Goal: Task Accomplishment & Management: Use online tool/utility

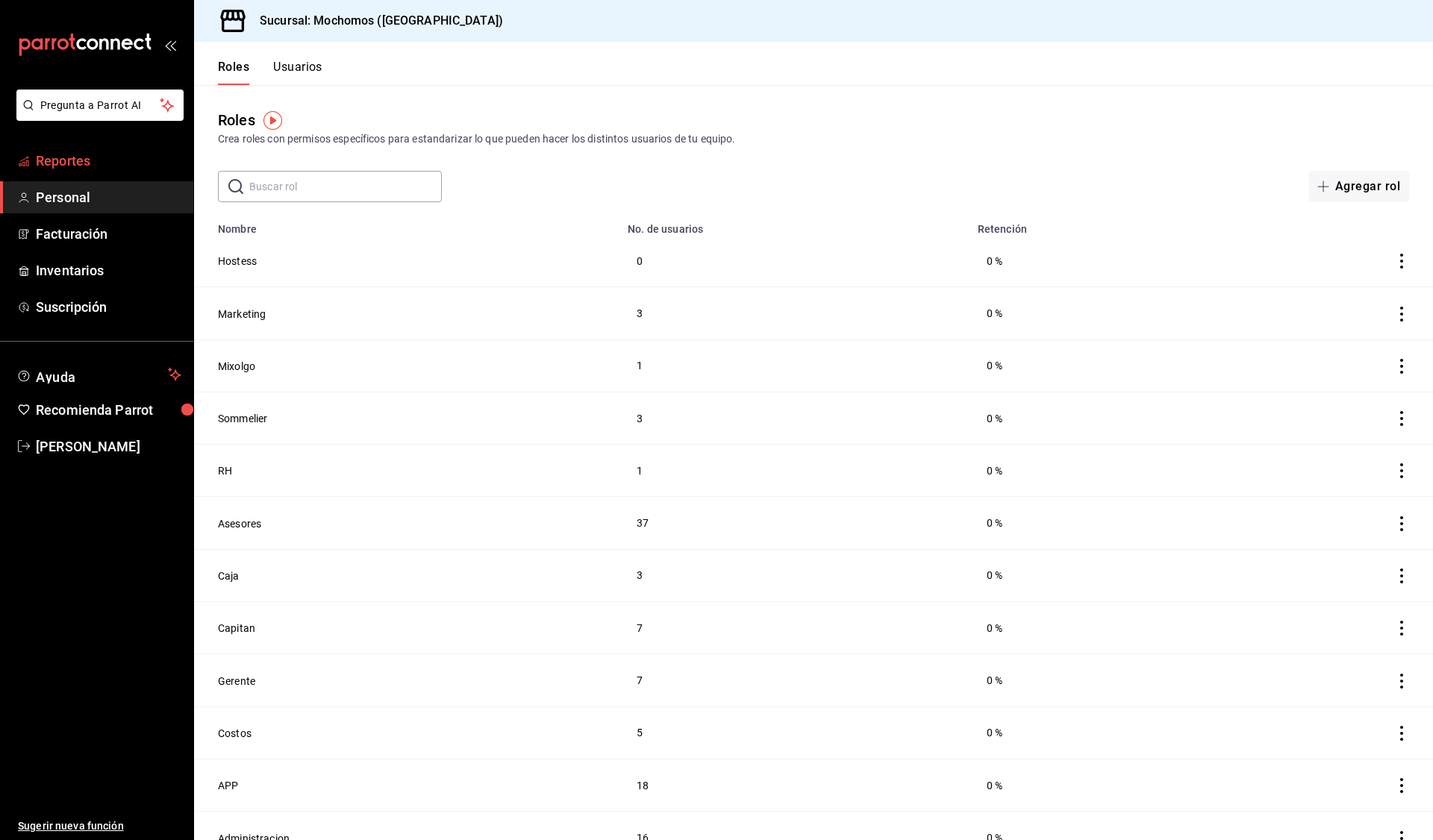
click at [85, 149] on link "Reportes" at bounding box center [96, 160] width 193 height 32
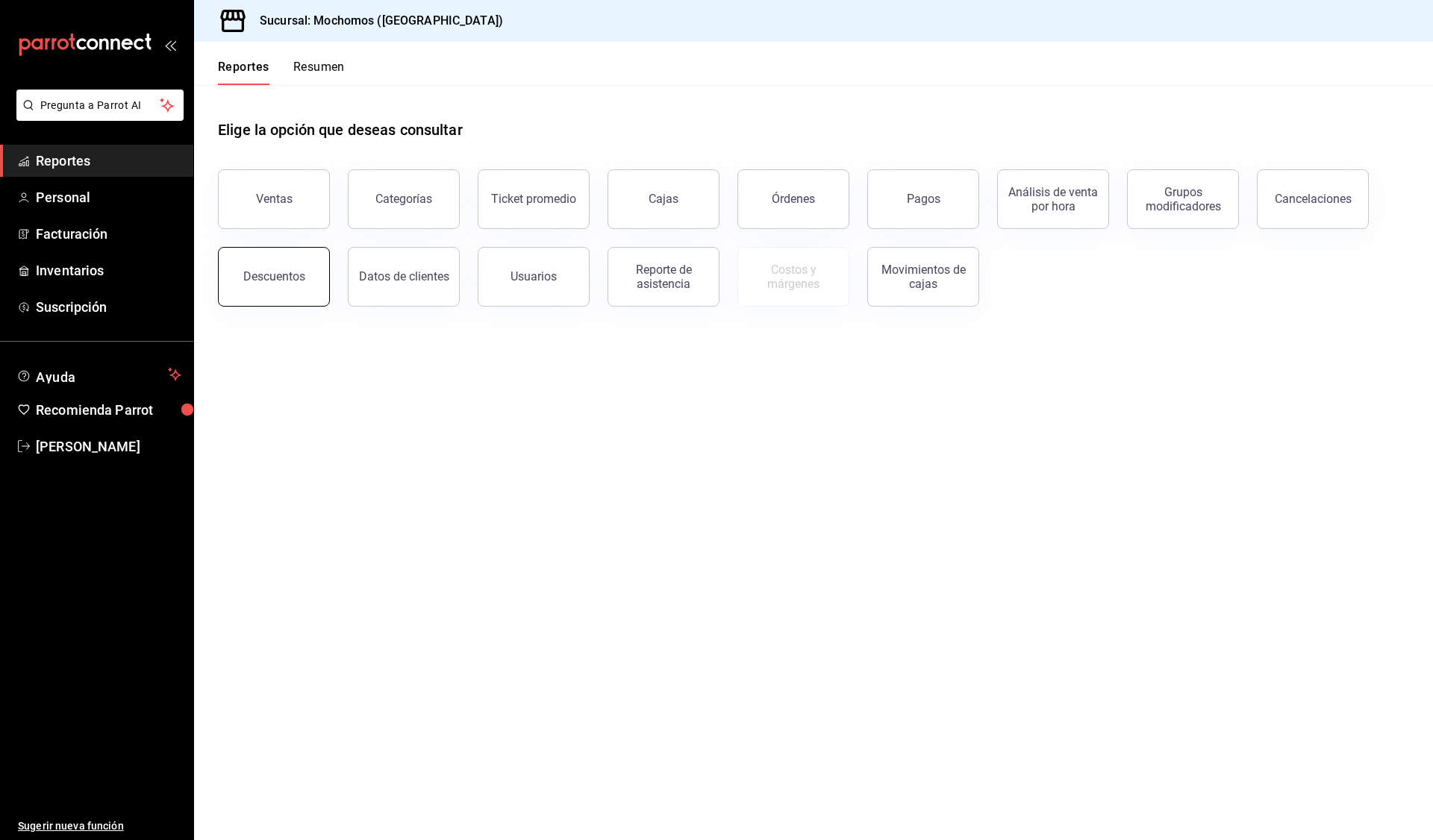
click at [304, 260] on button "Descuentos" at bounding box center [273, 276] width 112 height 60
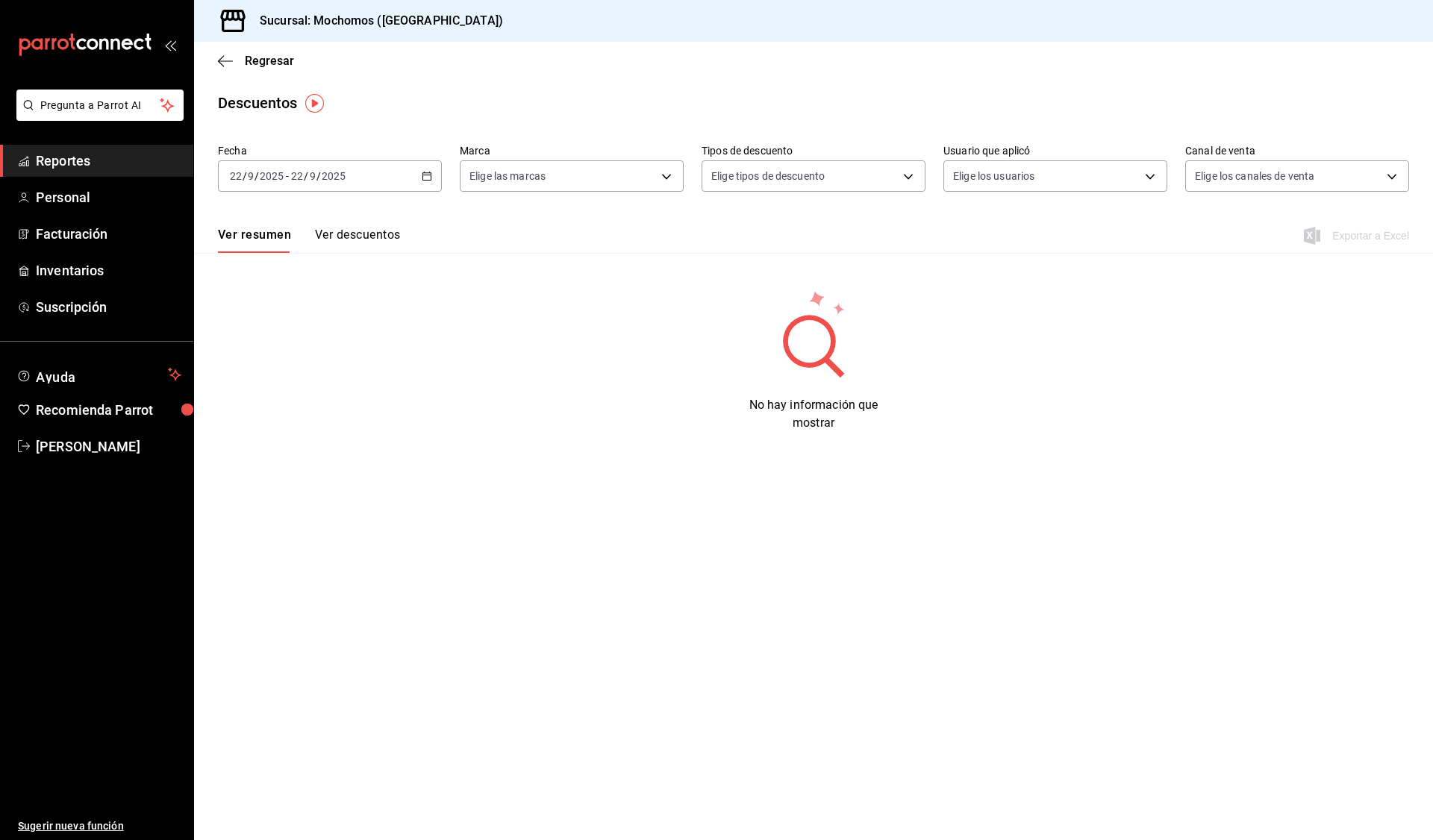
click at [434, 177] on div "2025-09-22 22 / 9 / 2025 - 2025-09-22 22 / 9 / 2025" at bounding box center [329, 176] width 224 height 32
click at [423, 168] on div "2025-09-22 22 / 9 / 2025 - 2025-09-22 22 / 9 / 2025" at bounding box center [329, 176] width 224 height 32
click at [295, 394] on span "Rango de fechas" at bounding box center [288, 389] width 115 height 16
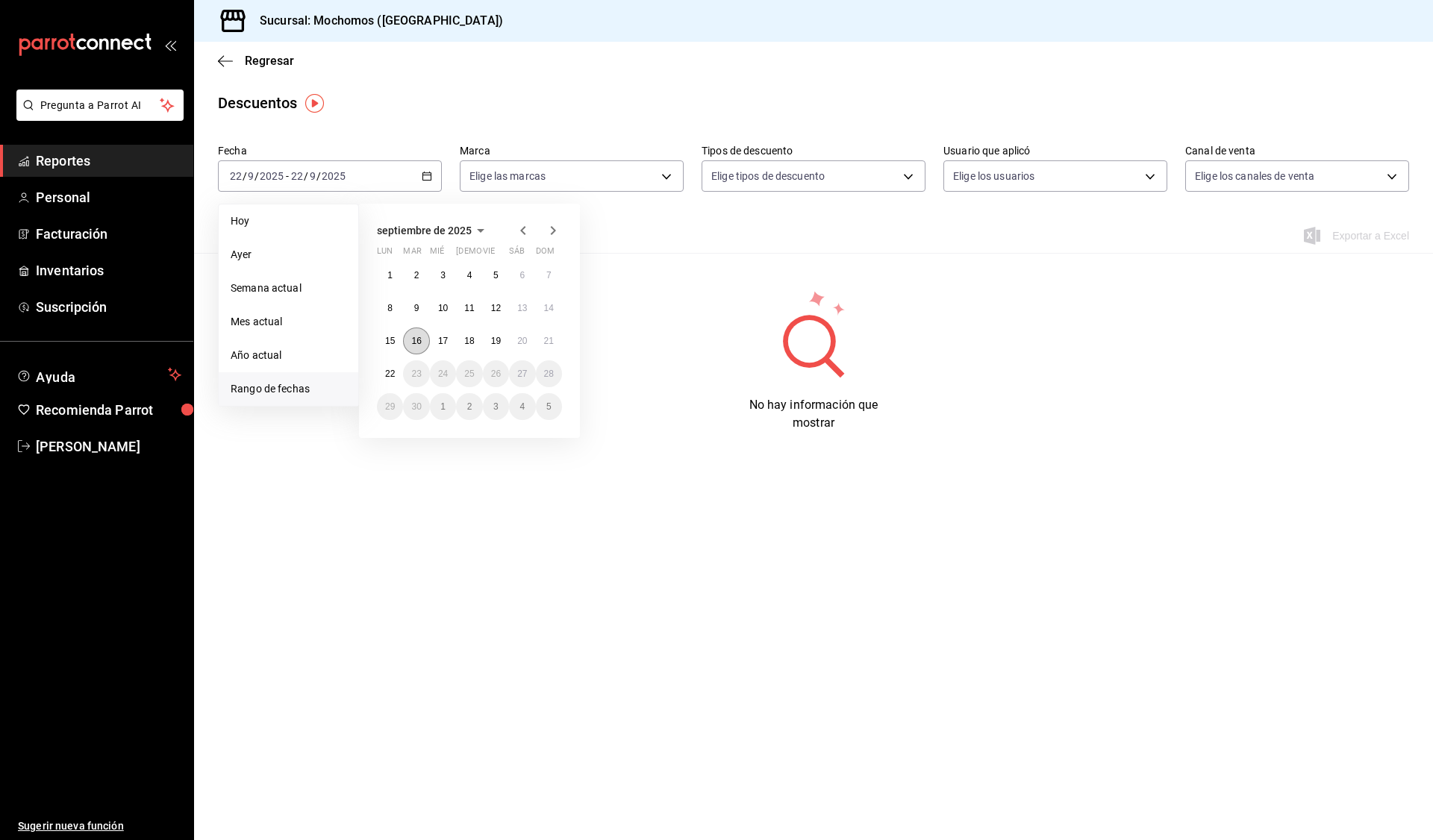
click at [414, 331] on button "16" at bounding box center [417, 341] width 26 height 27
click at [390, 376] on abbr "22" at bounding box center [389, 374] width 10 height 11
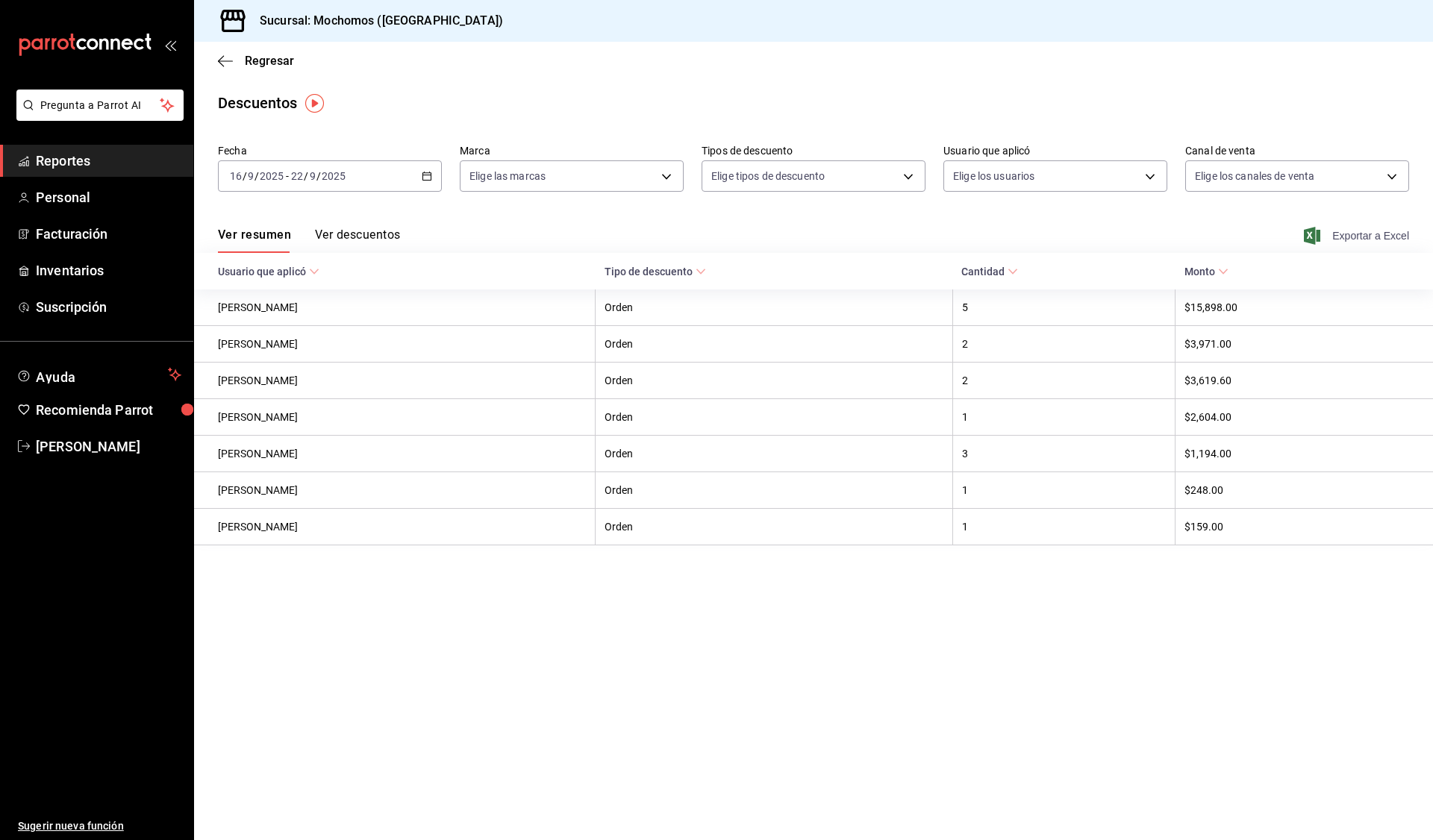
click at [1157, 238] on span "Exportar a Excel" at bounding box center [1358, 236] width 102 height 18
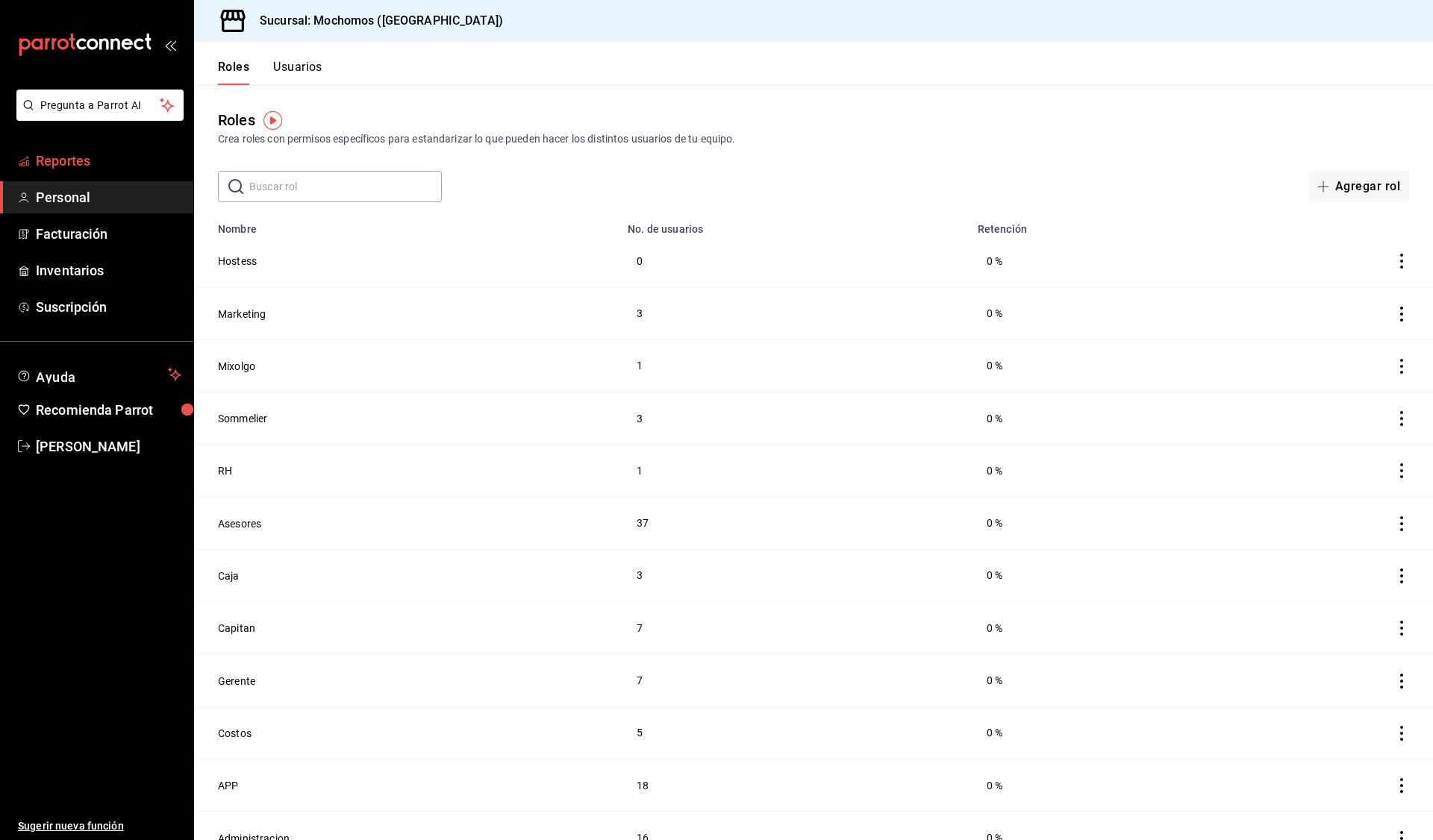
click at [92, 150] on link "Reportes" at bounding box center [96, 160] width 193 height 32
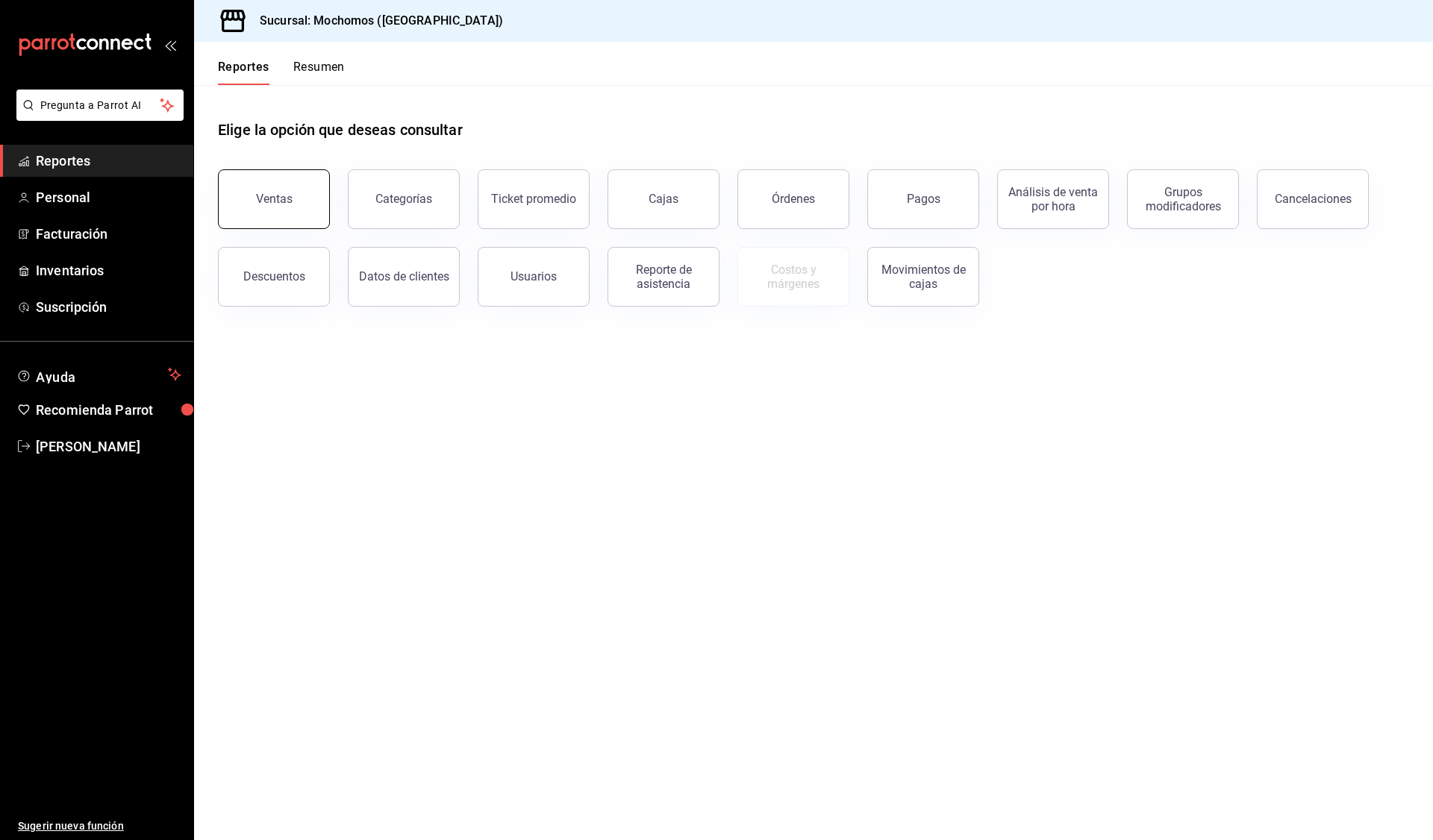
click at [299, 185] on button "Ventas" at bounding box center [273, 199] width 112 height 60
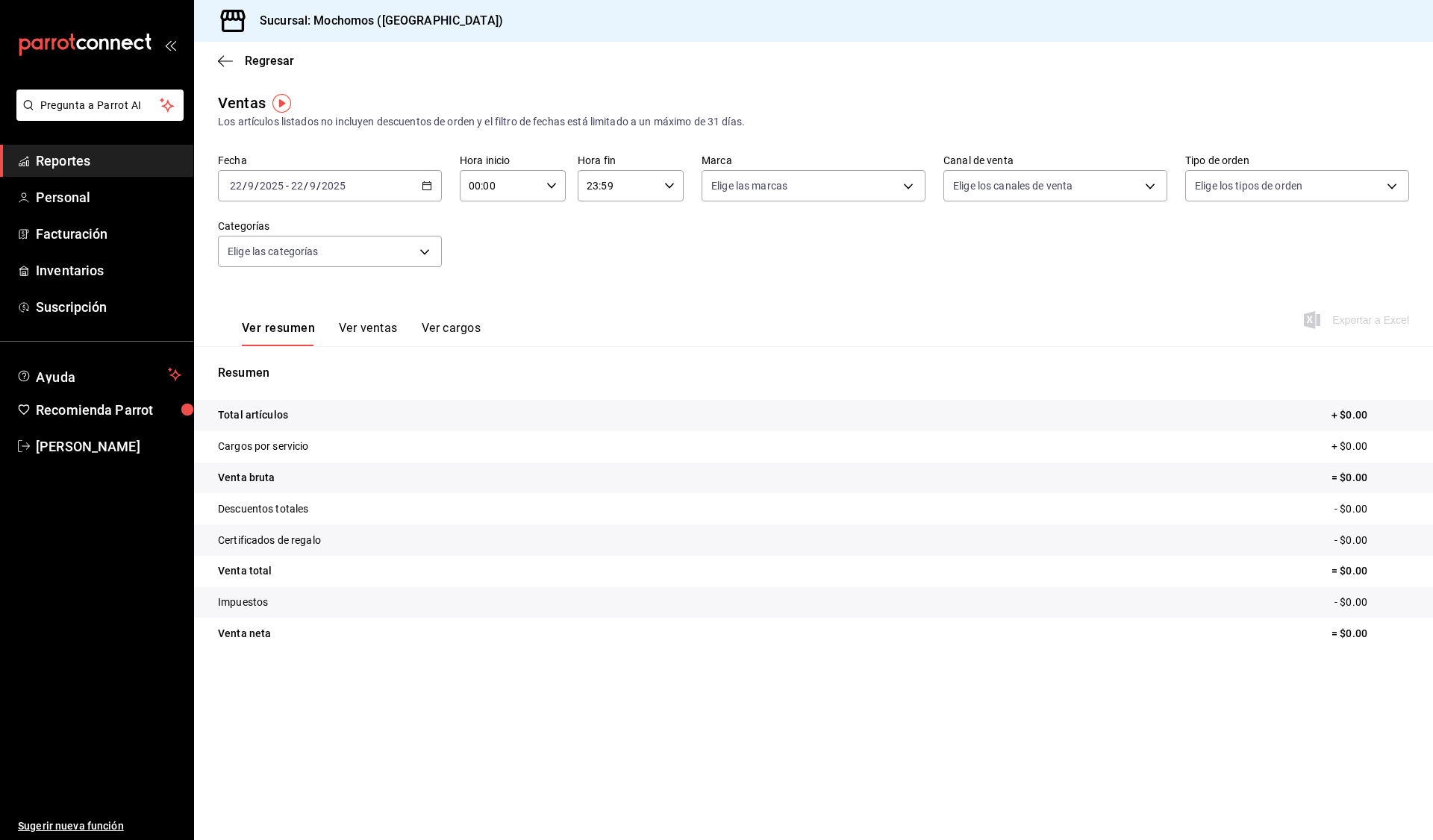
click at [570, 587] on tr "Impuestos - $0.00" at bounding box center [813, 603] width 1238 height 32
click at [427, 186] on icon "button" at bounding box center [427, 186] width 11 height 11
click at [325, 360] on span "Rango de fechas" at bounding box center [288, 365] width 115 height 16
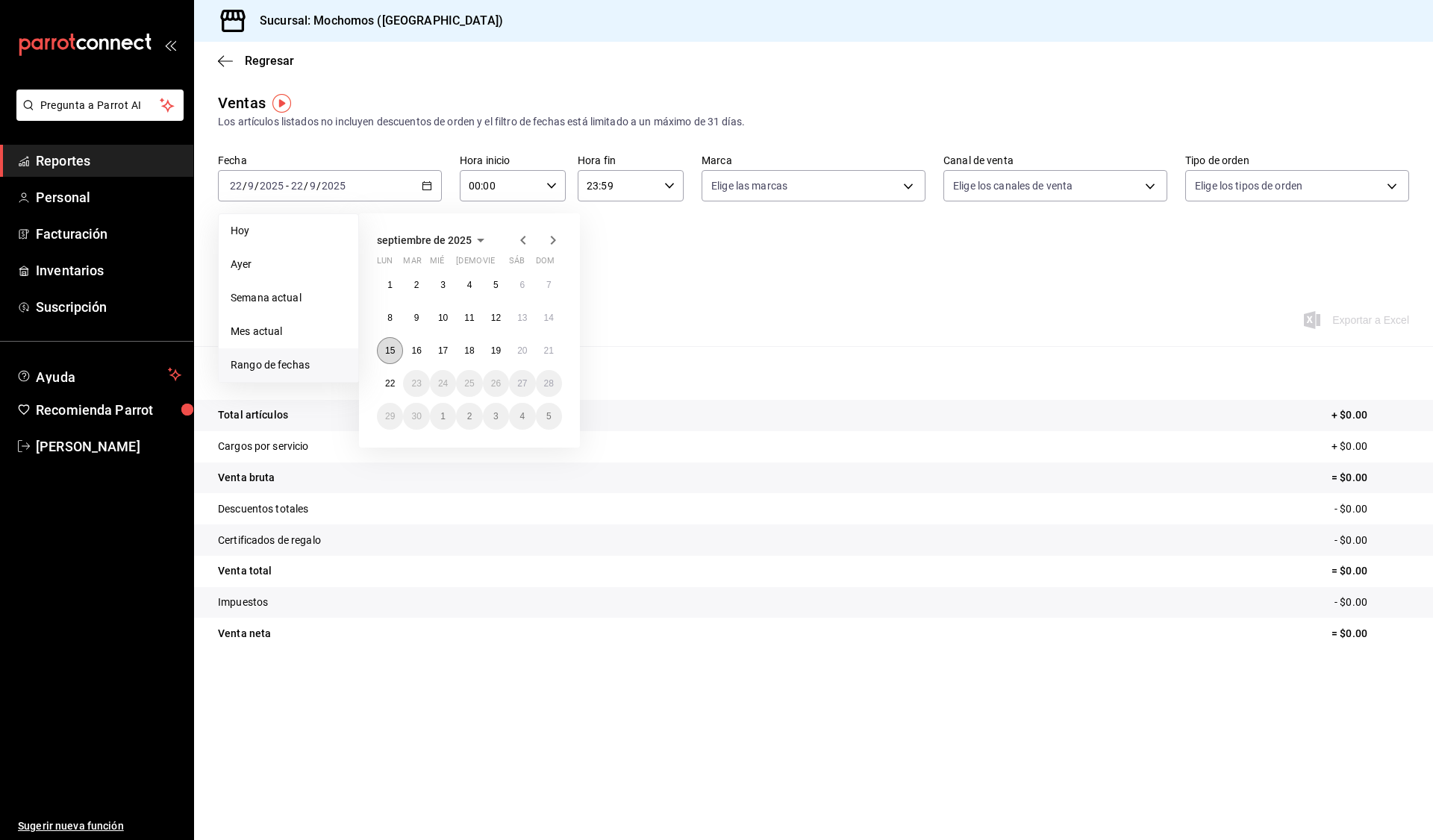
click at [388, 344] on button "15" at bounding box center [390, 350] width 26 height 27
click at [388, 374] on button "22" at bounding box center [390, 383] width 26 height 27
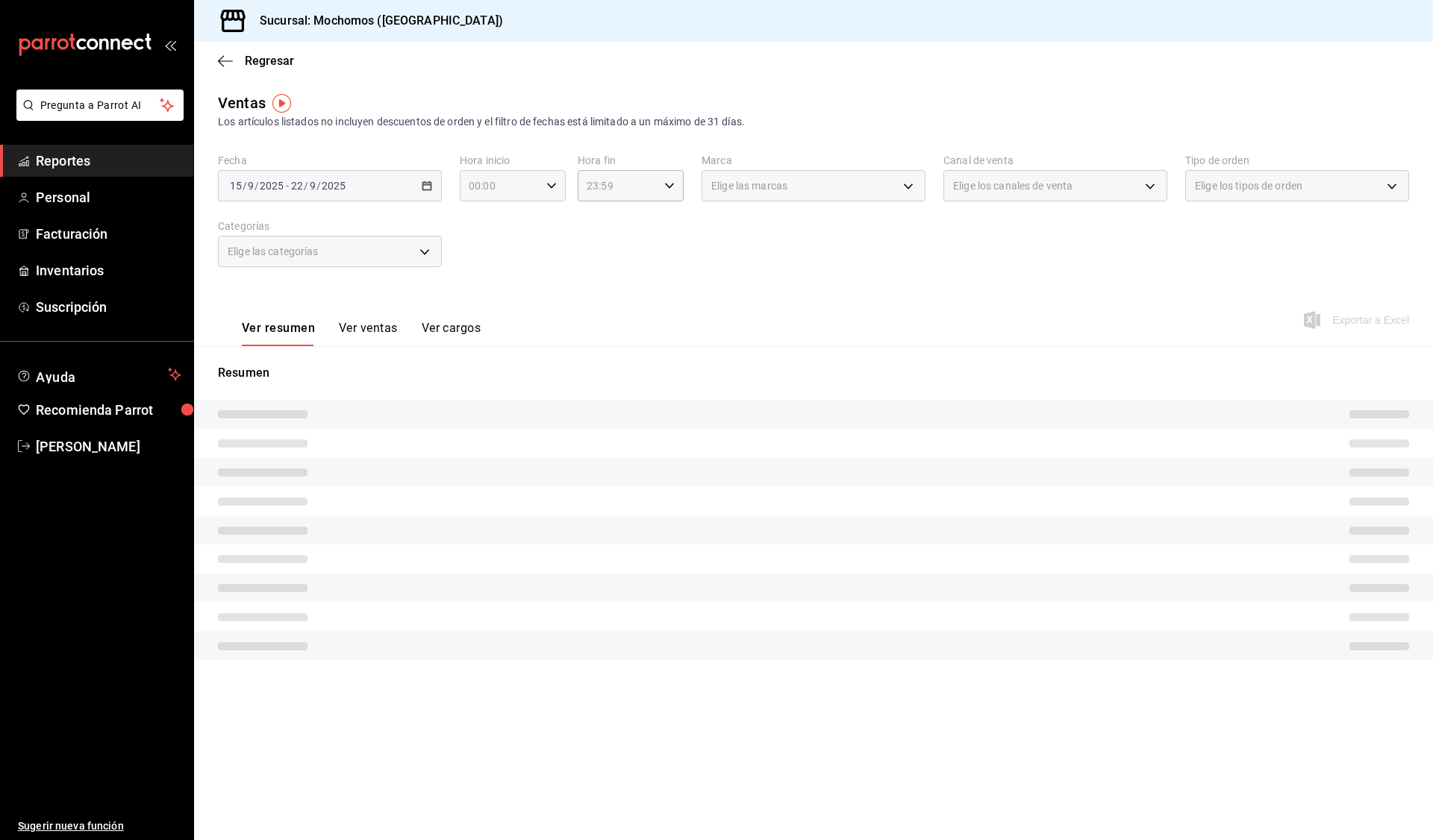
click at [558, 179] on div "00:00 Hora inicio" at bounding box center [513, 186] width 106 height 32
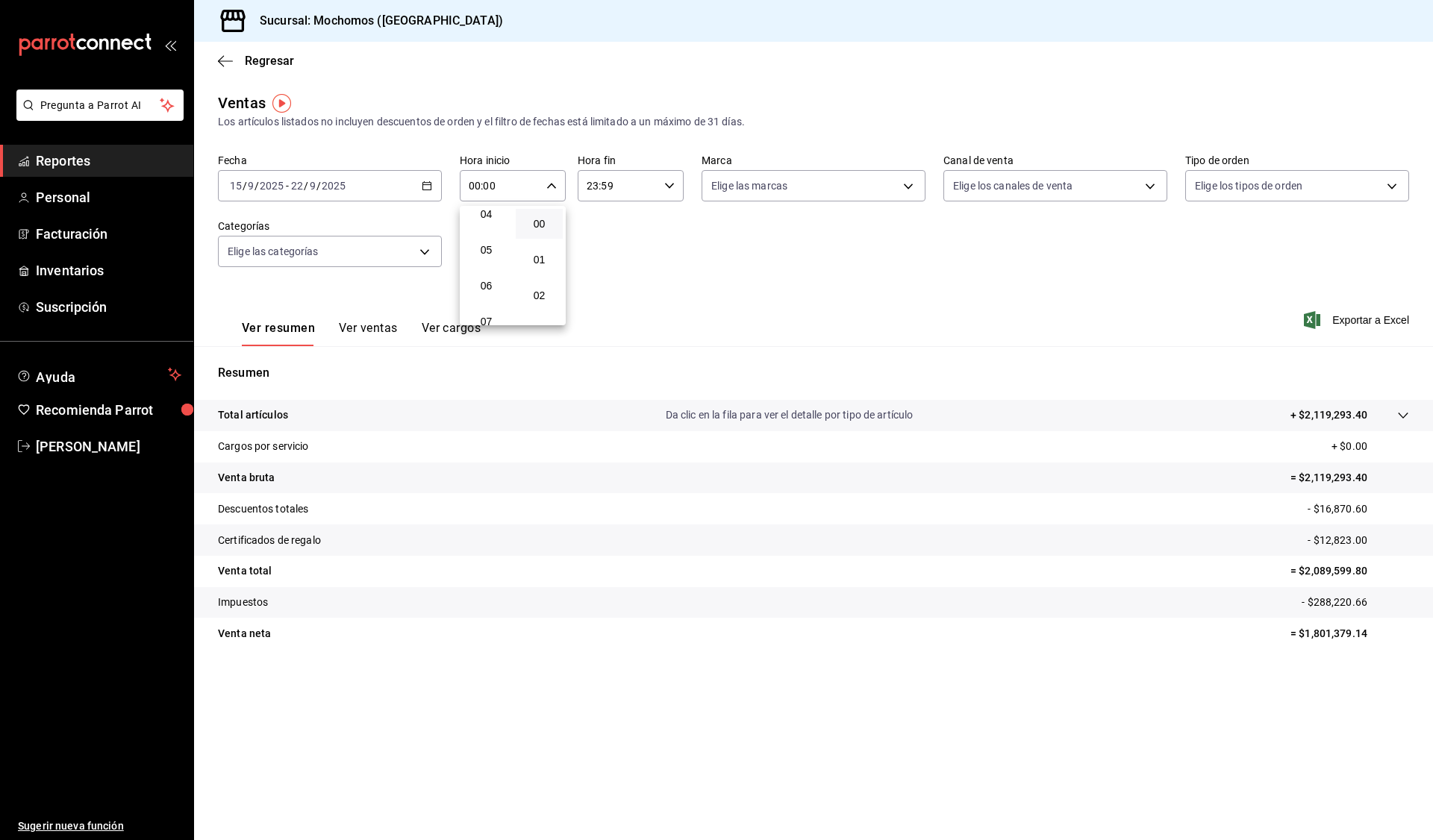
scroll to position [154, 0]
click at [486, 247] on span "05" at bounding box center [485, 248] width 29 height 12
type input "05:00"
click at [676, 190] on div at bounding box center [716, 420] width 1433 height 840
click at [676, 190] on div "23:59 Hora fin" at bounding box center [631, 186] width 106 height 32
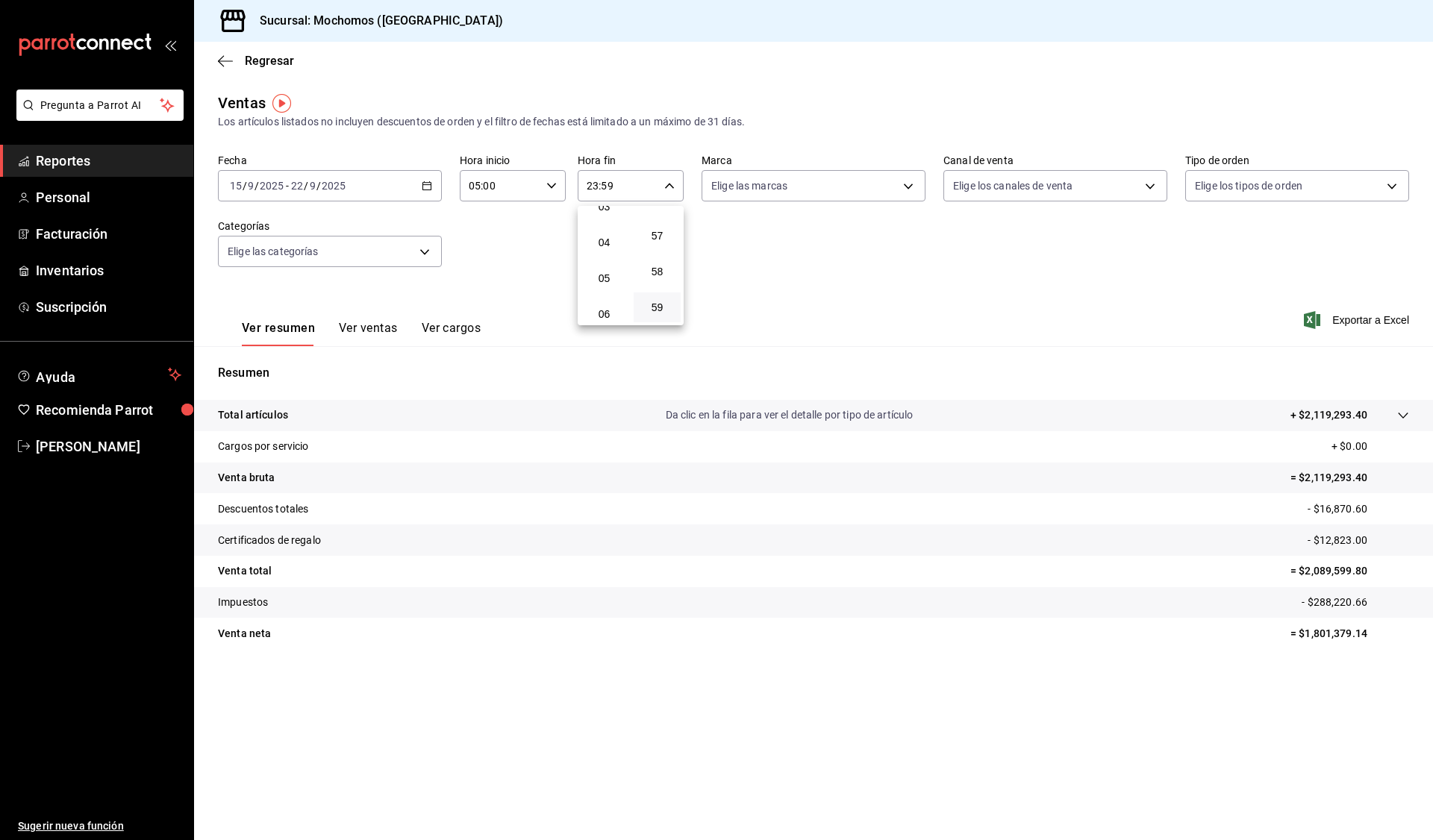
scroll to position [124, 0]
click at [605, 275] on span "05" at bounding box center [603, 279] width 29 height 12
click at [659, 214] on button "00" at bounding box center [656, 224] width 47 height 30
type input "05:00"
click at [819, 254] on div at bounding box center [716, 420] width 1433 height 840
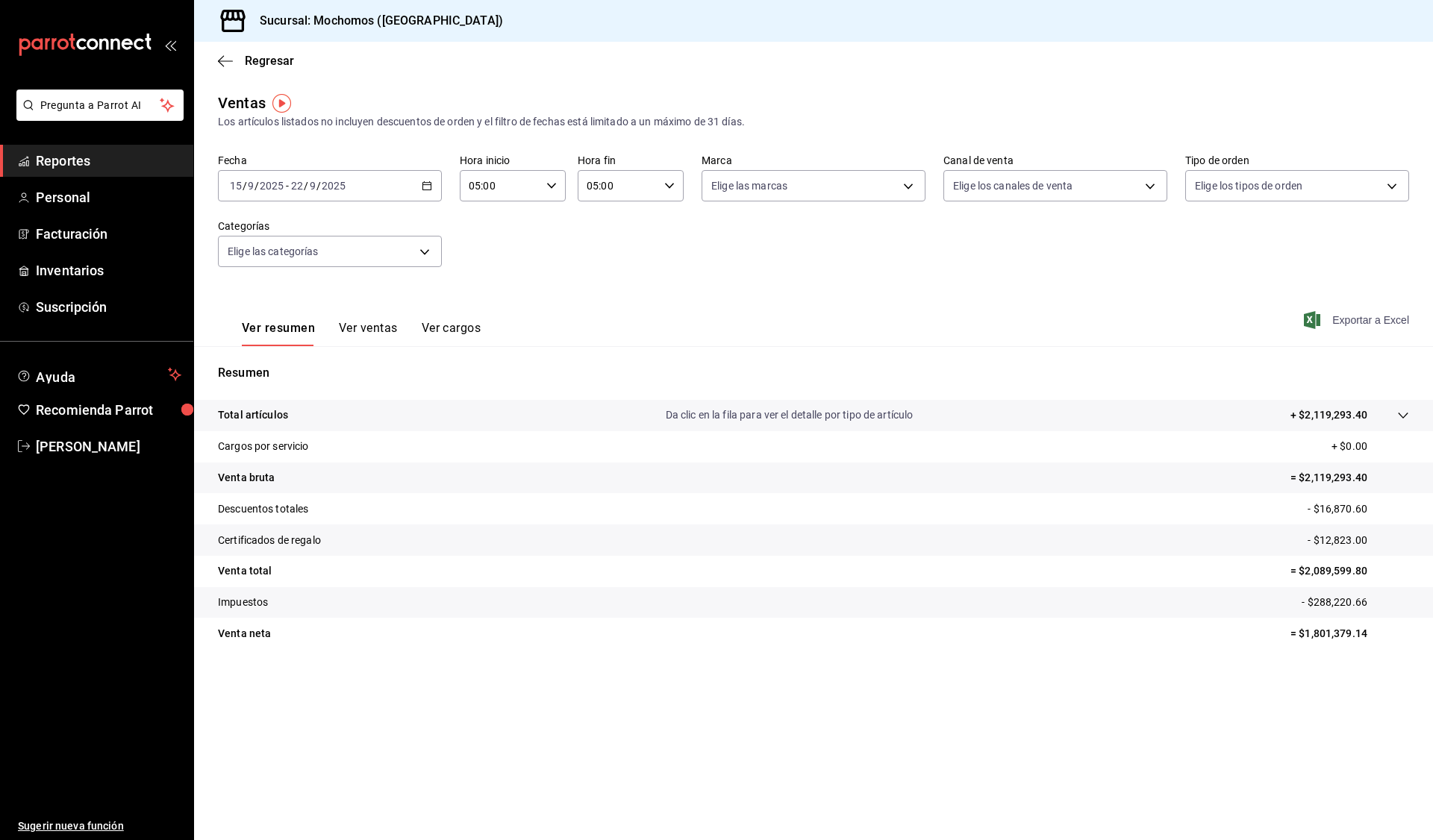
click at [1368, 315] on span "Exportar a Excel" at bounding box center [1358, 320] width 102 height 18
click at [431, 195] on div "[DATE] [DATE] - [DATE] [DATE]" at bounding box center [329, 186] width 224 height 32
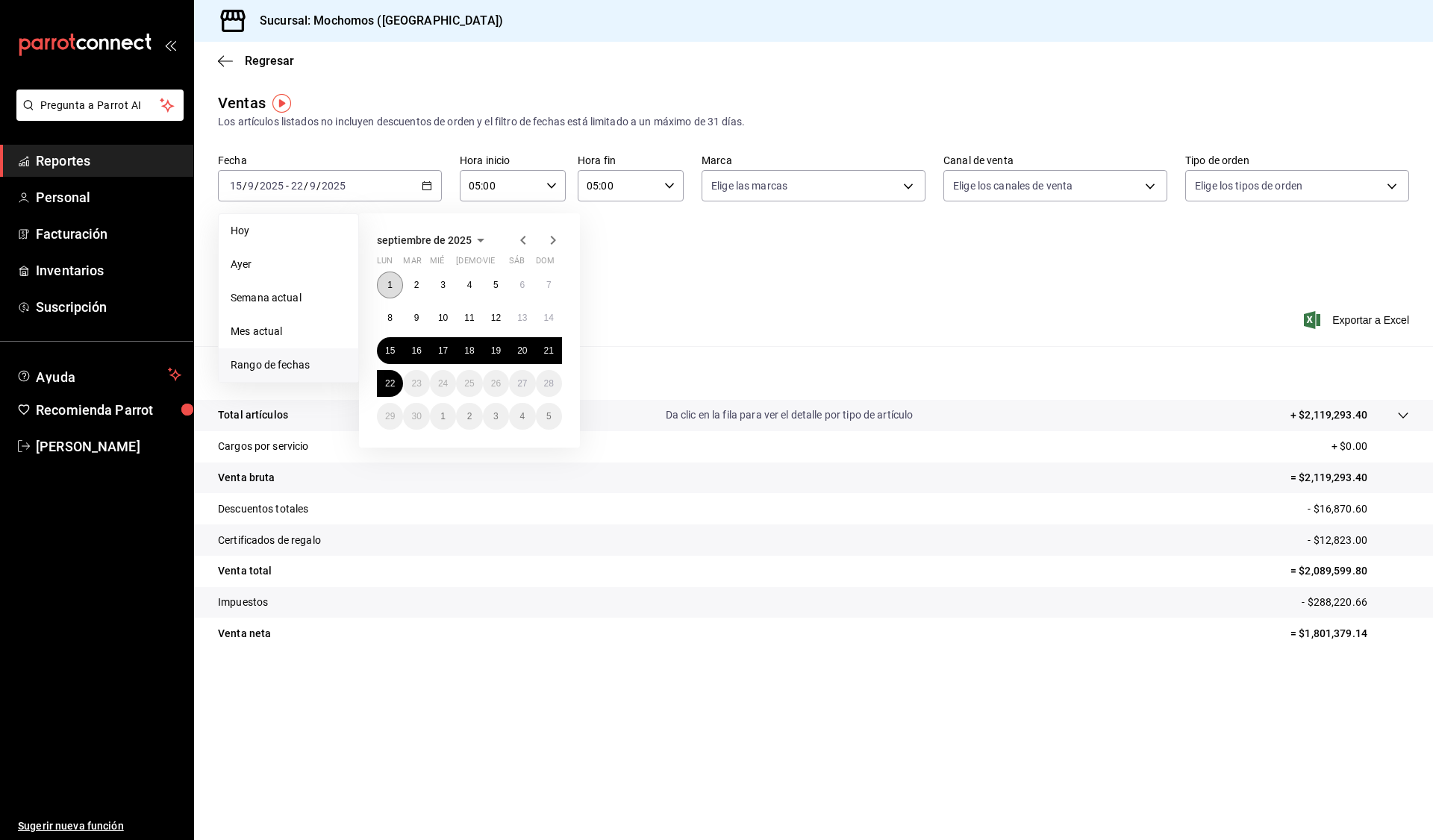
click at [388, 284] on abbr "1" at bounding box center [390, 285] width 5 height 11
click at [735, 366] on p "Resumen" at bounding box center [813, 372] width 1191 height 18
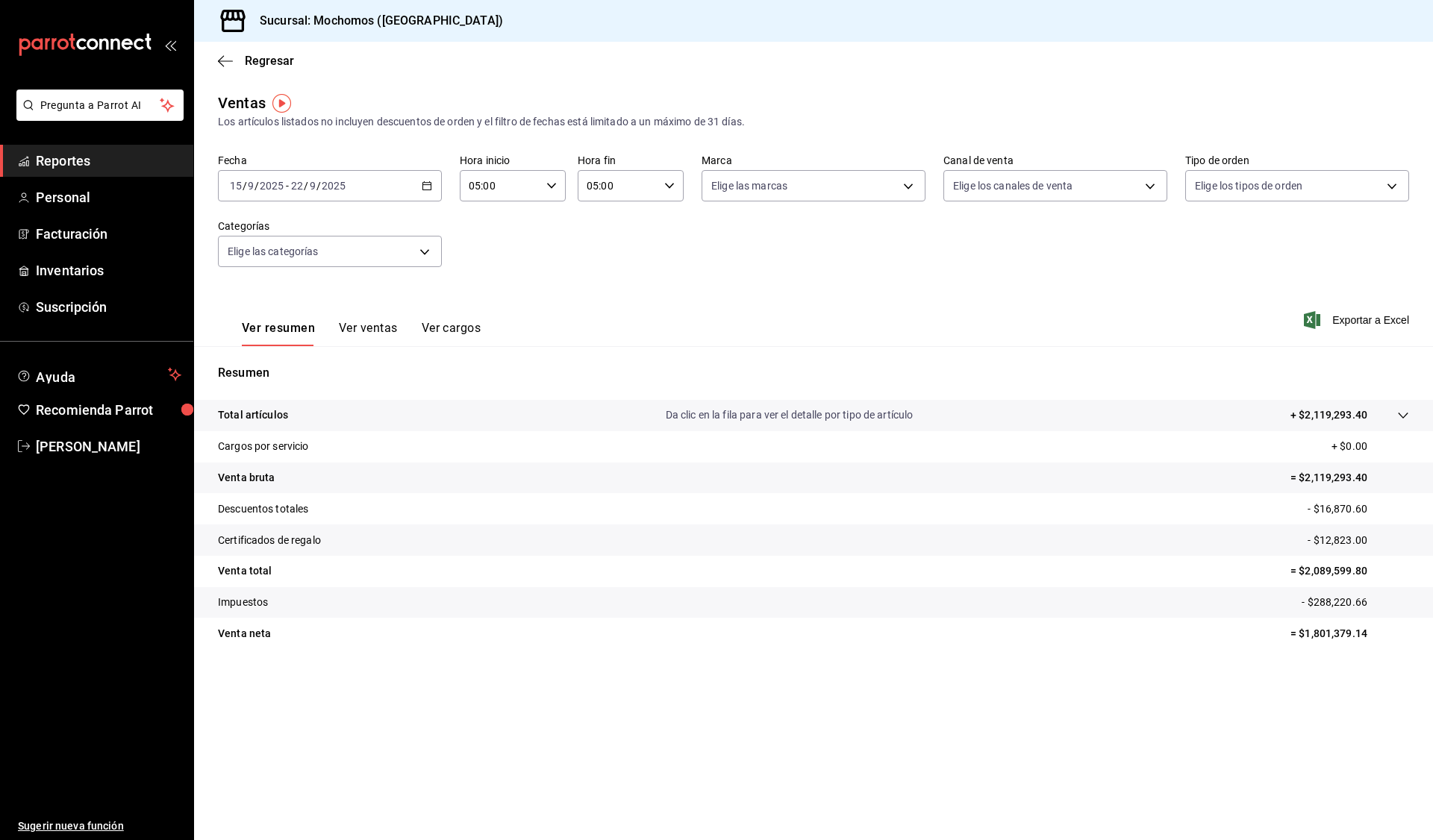
click at [413, 180] on div "[DATE] [DATE] - [DATE] [DATE]" at bounding box center [329, 186] width 224 height 32
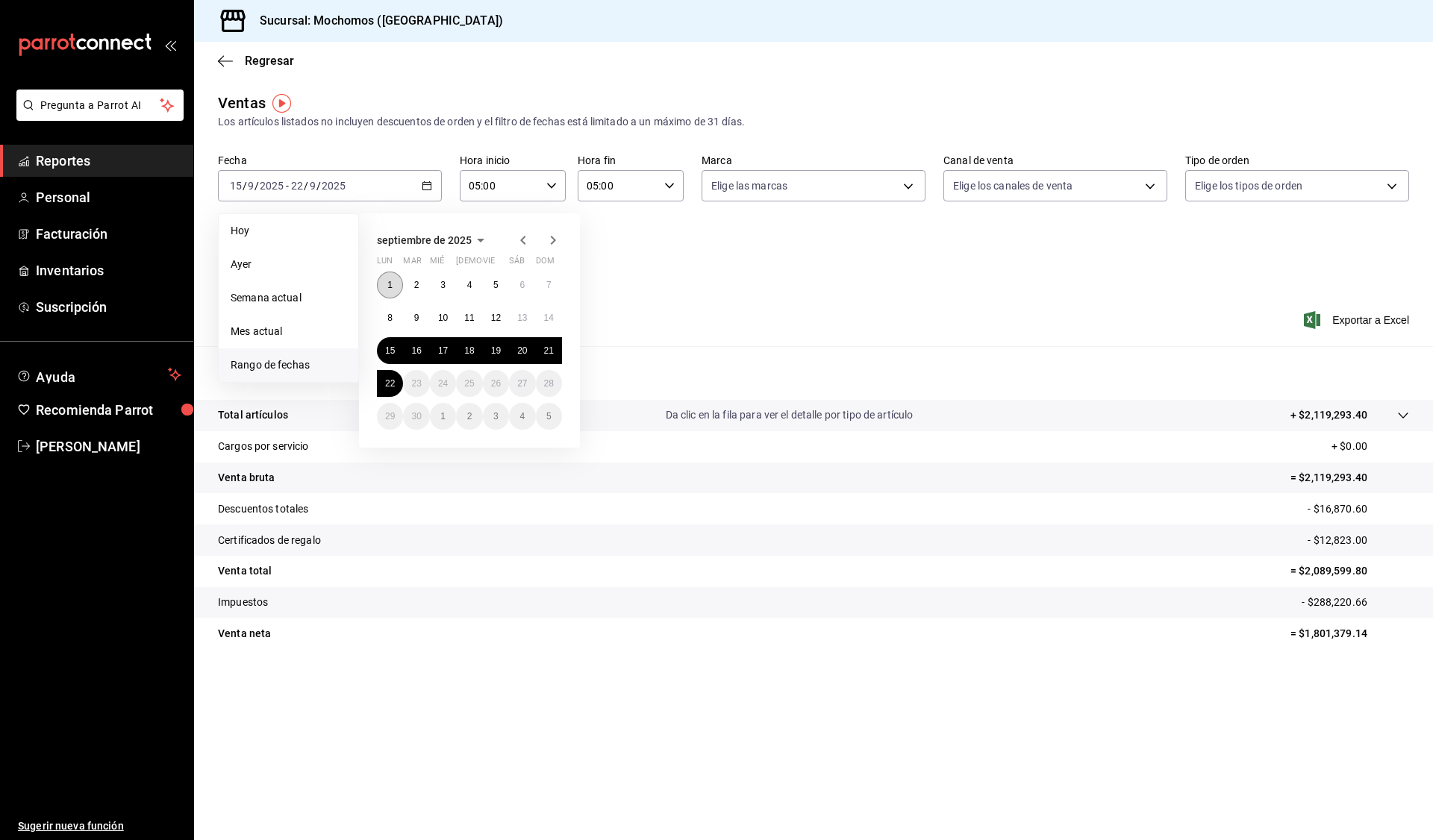
click at [388, 284] on abbr "1" at bounding box center [390, 285] width 5 height 11
click at [398, 387] on button "22" at bounding box center [390, 383] width 26 height 27
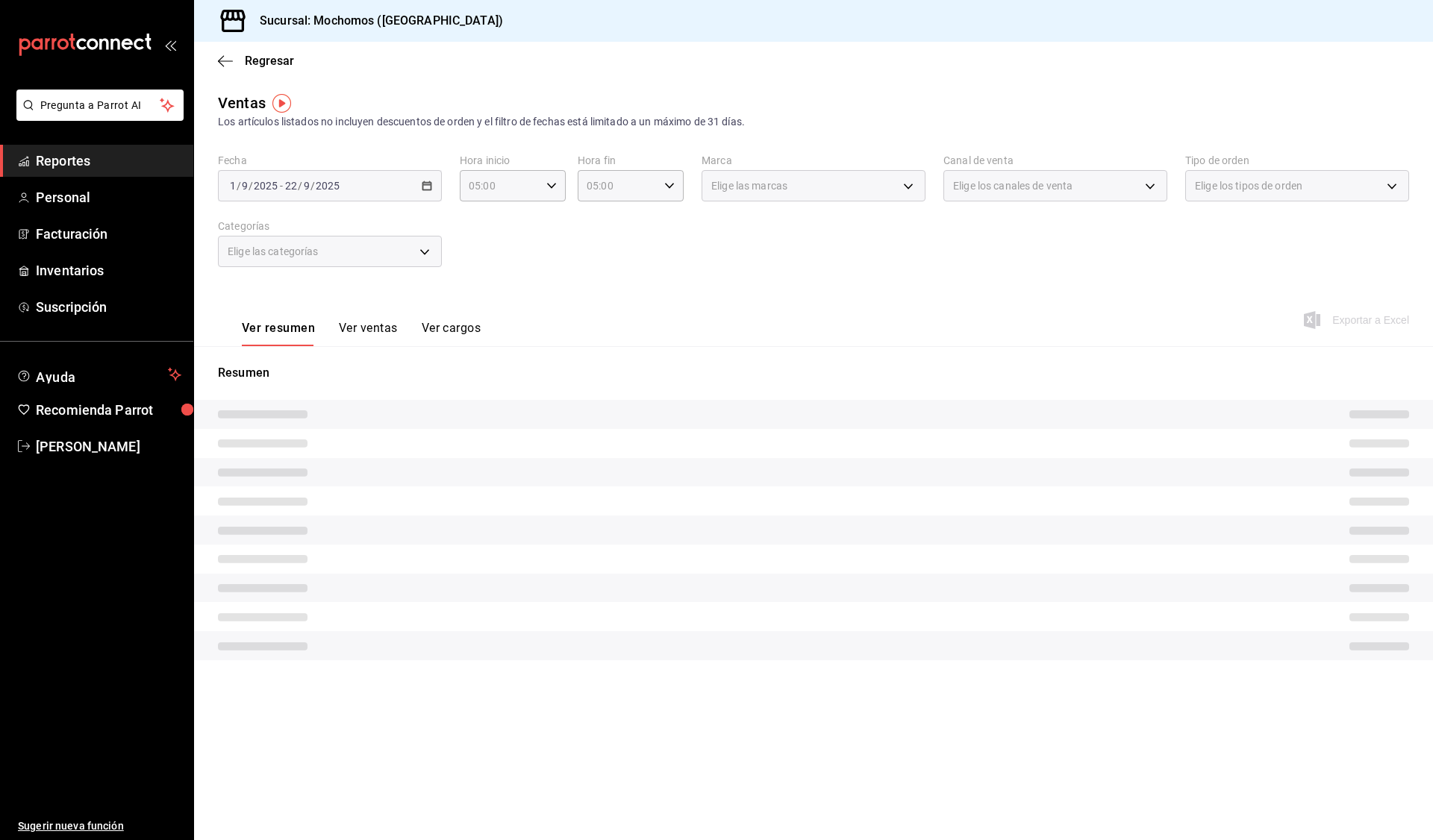
click at [782, 291] on div "Ver resumen Ver ventas Ver cargos Exportar a Excel" at bounding box center [813, 315] width 1238 height 61
click at [709, 294] on div "Ver resumen Ver ventas Ver cargos Exportar a Excel" at bounding box center [813, 315] width 1238 height 61
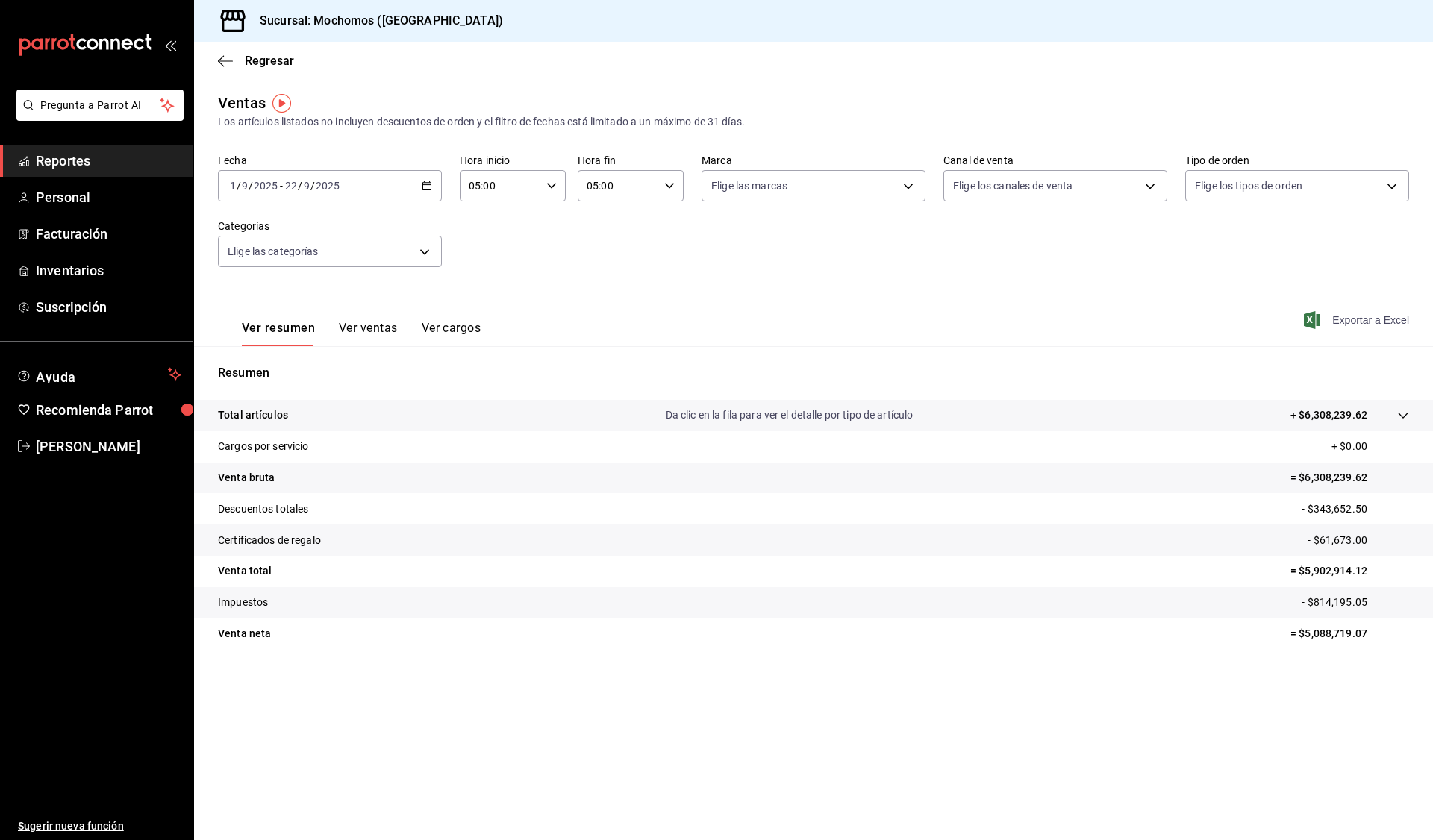
click at [1365, 321] on span "Exportar a Excel" at bounding box center [1358, 320] width 102 height 18
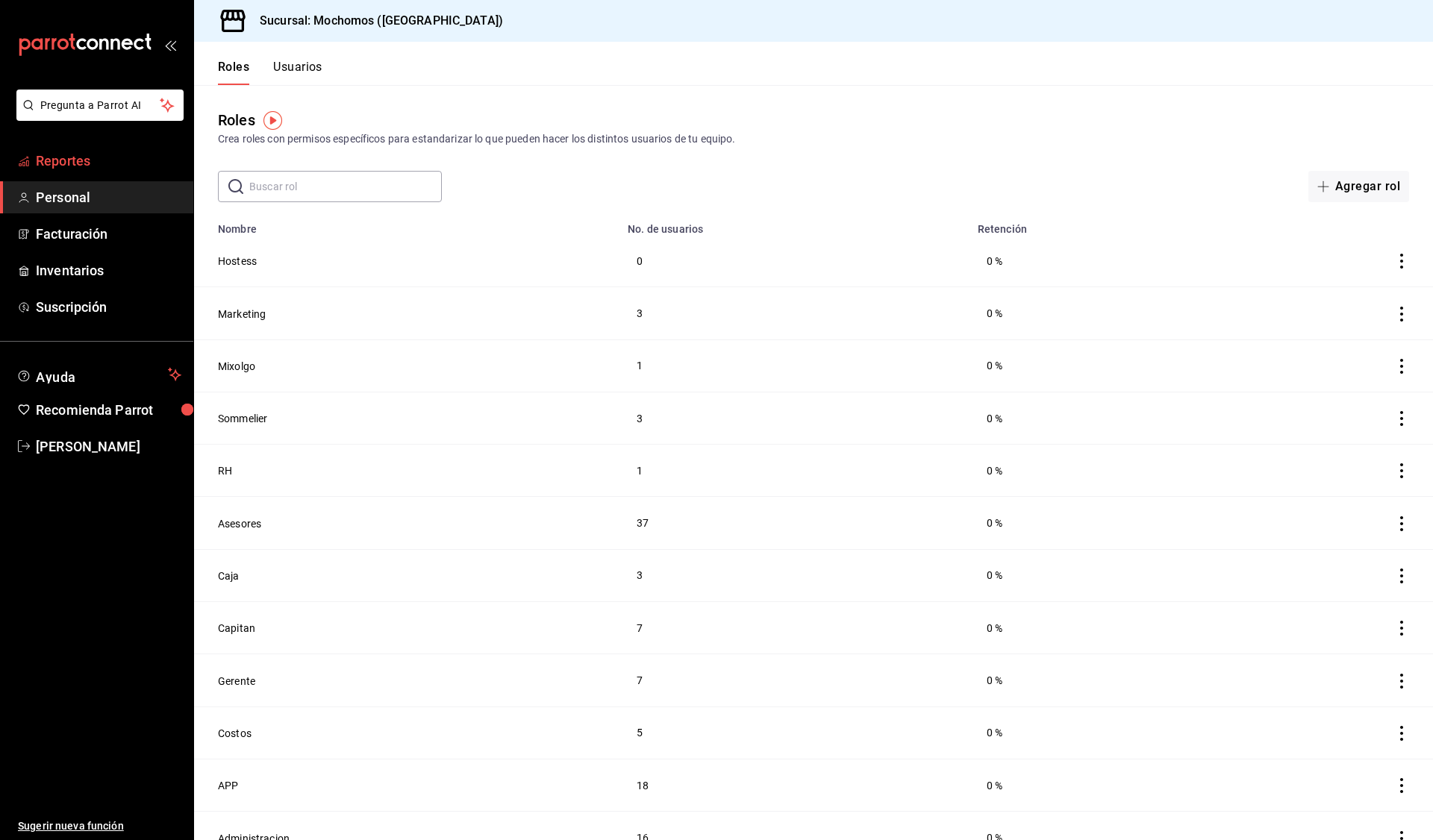
click at [129, 157] on span "Reportes" at bounding box center [108, 160] width 145 height 20
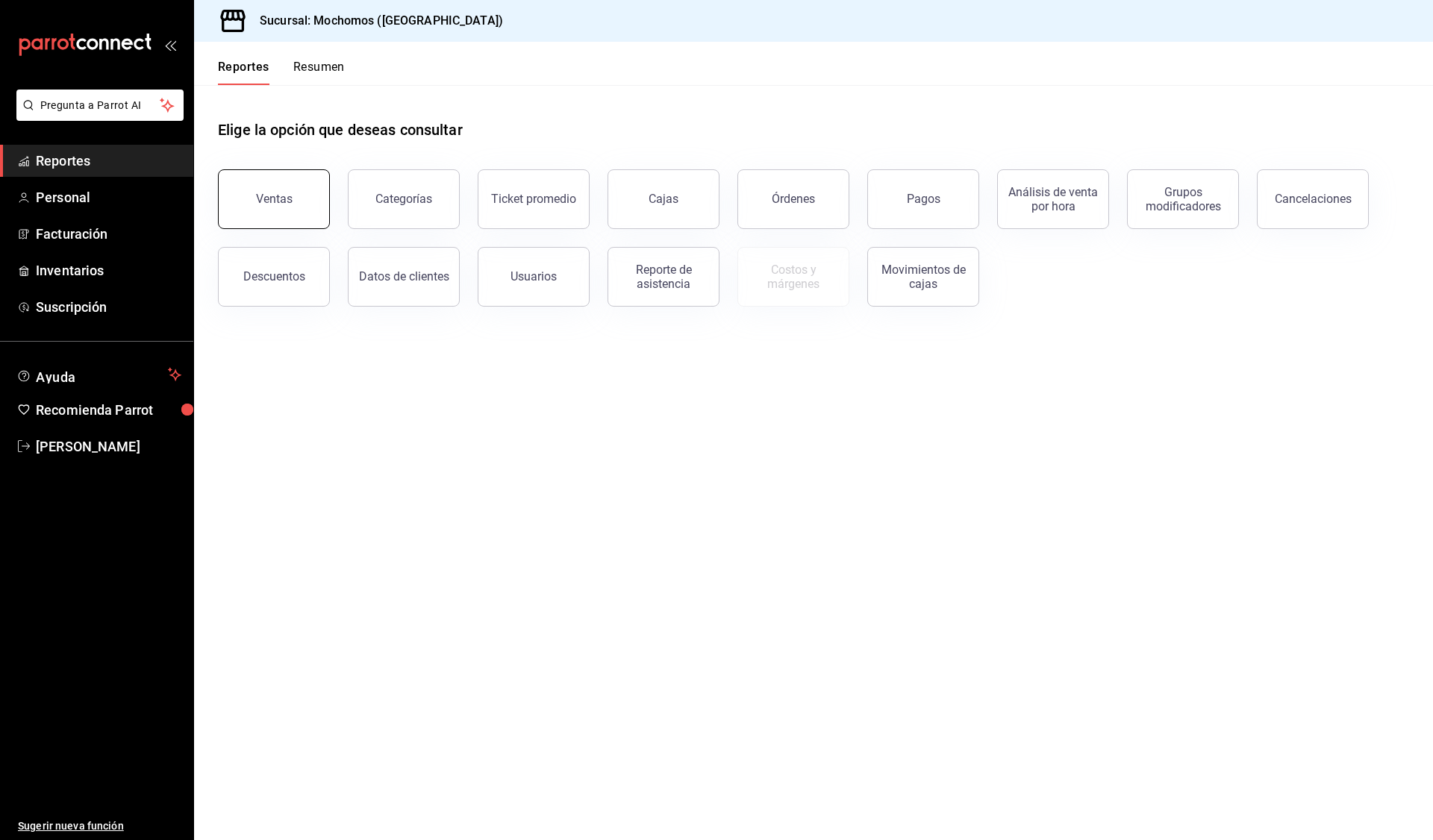
click at [302, 212] on button "Ventas" at bounding box center [273, 199] width 112 height 60
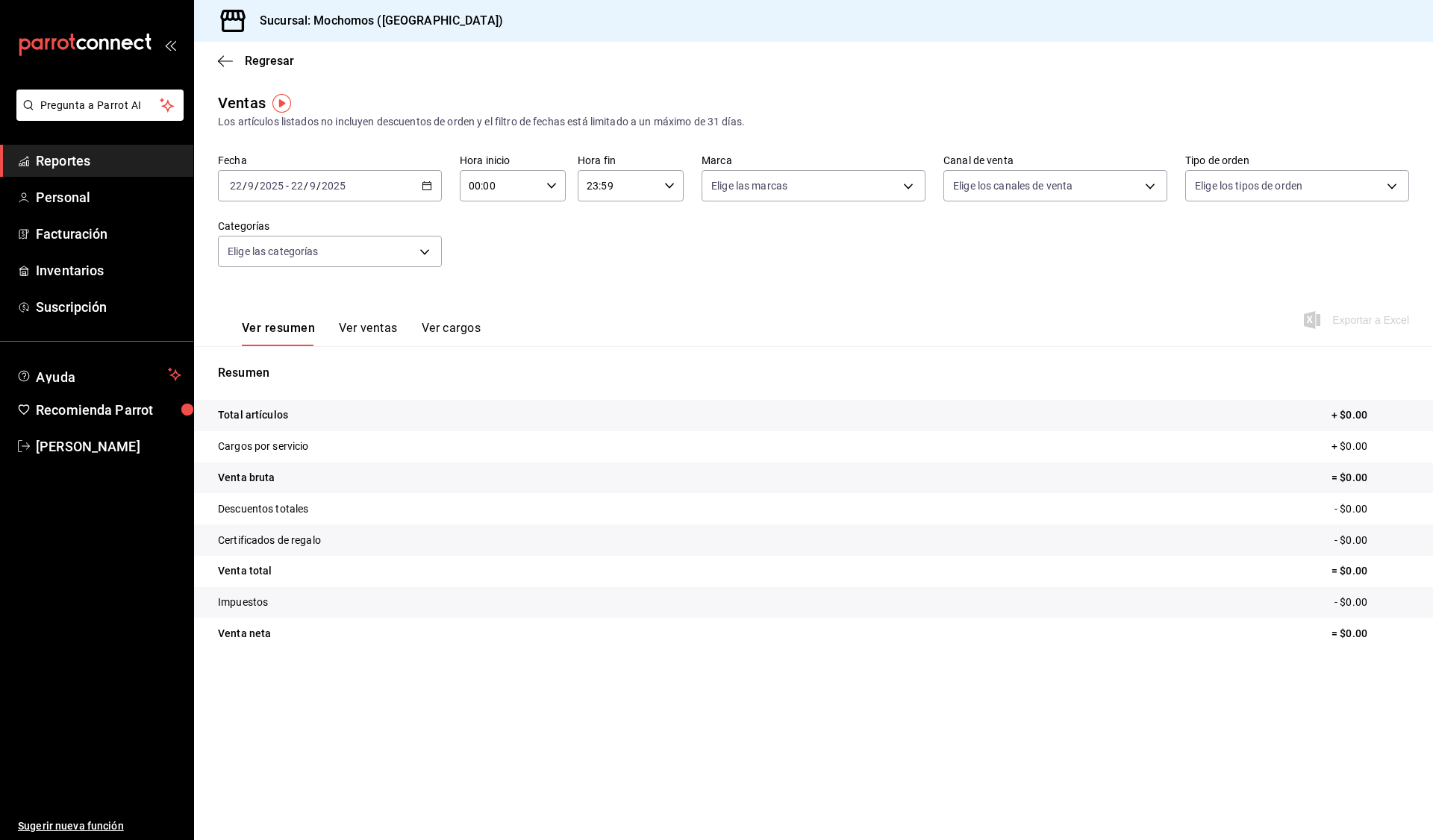
click at [424, 175] on div "2025-09-22 22 / 9 / 2025 - 2025-09-22 22 / 9 / 2025" at bounding box center [329, 186] width 224 height 32
click at [313, 359] on span "Rango de fechas" at bounding box center [288, 365] width 115 height 16
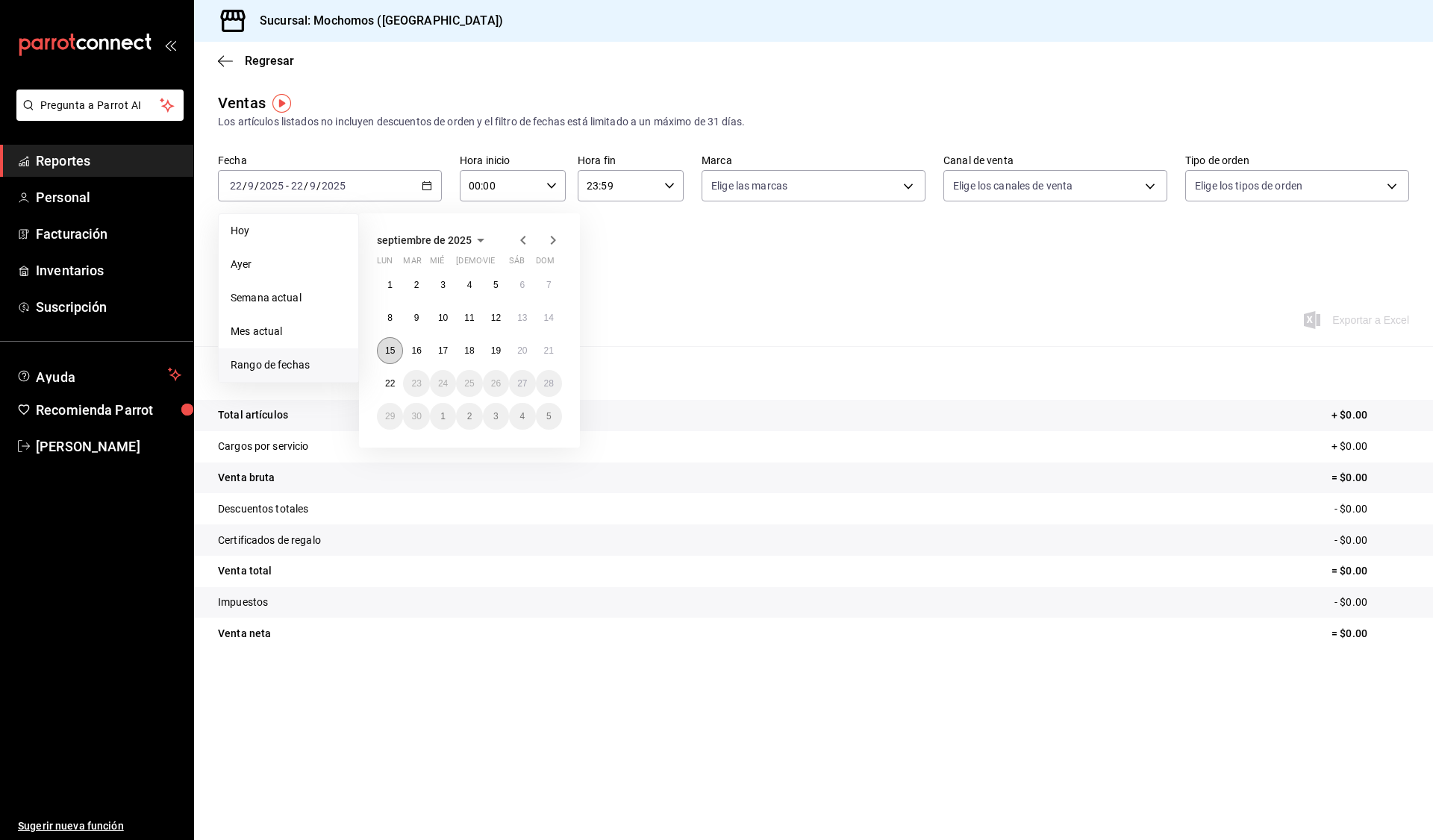
click at [390, 350] on abbr "15" at bounding box center [389, 350] width 10 height 11
click at [388, 387] on abbr "22" at bounding box center [389, 384] width 10 height 11
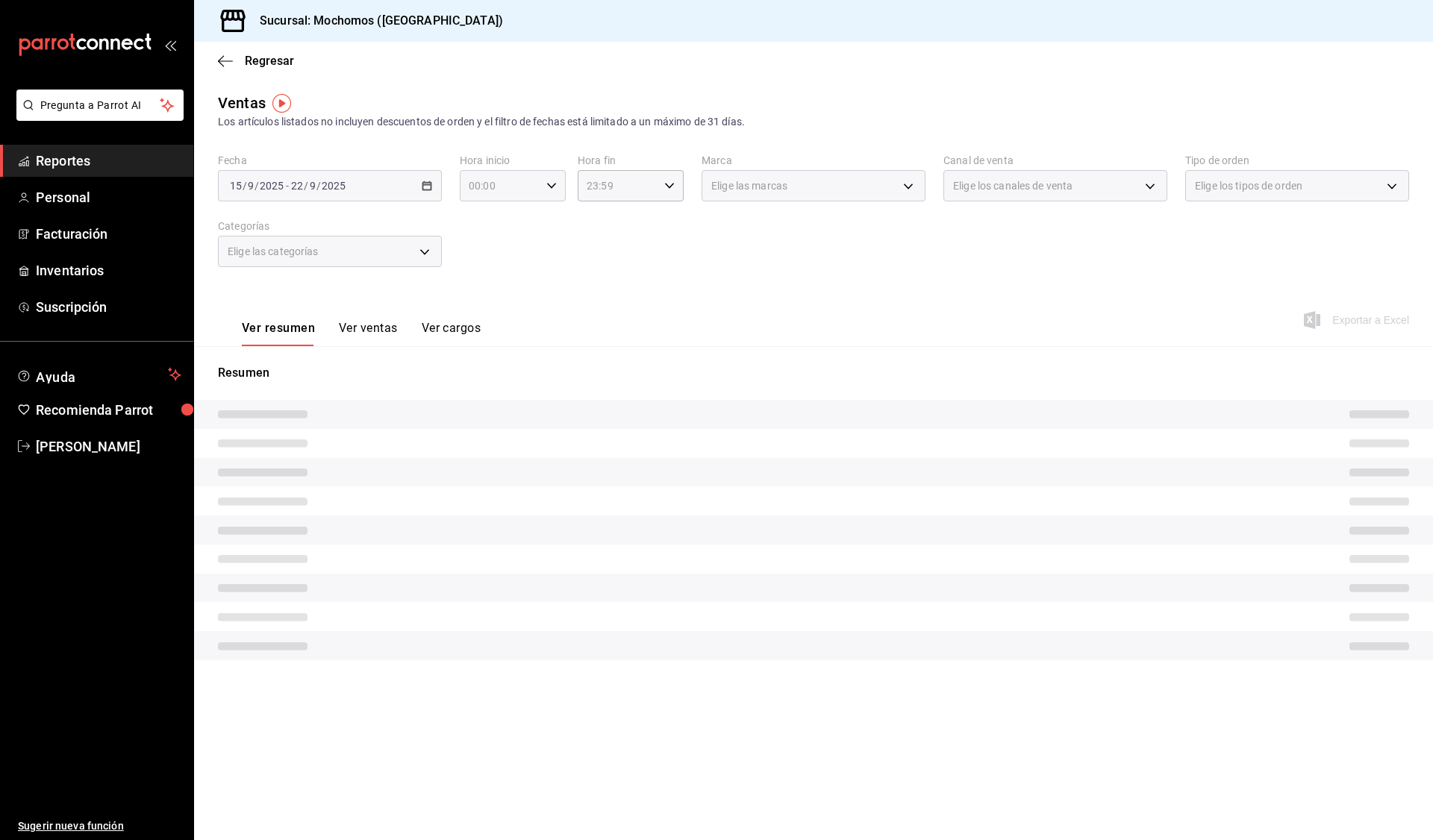
click at [558, 184] on div "00:00 Hora inicio" at bounding box center [513, 186] width 106 height 32
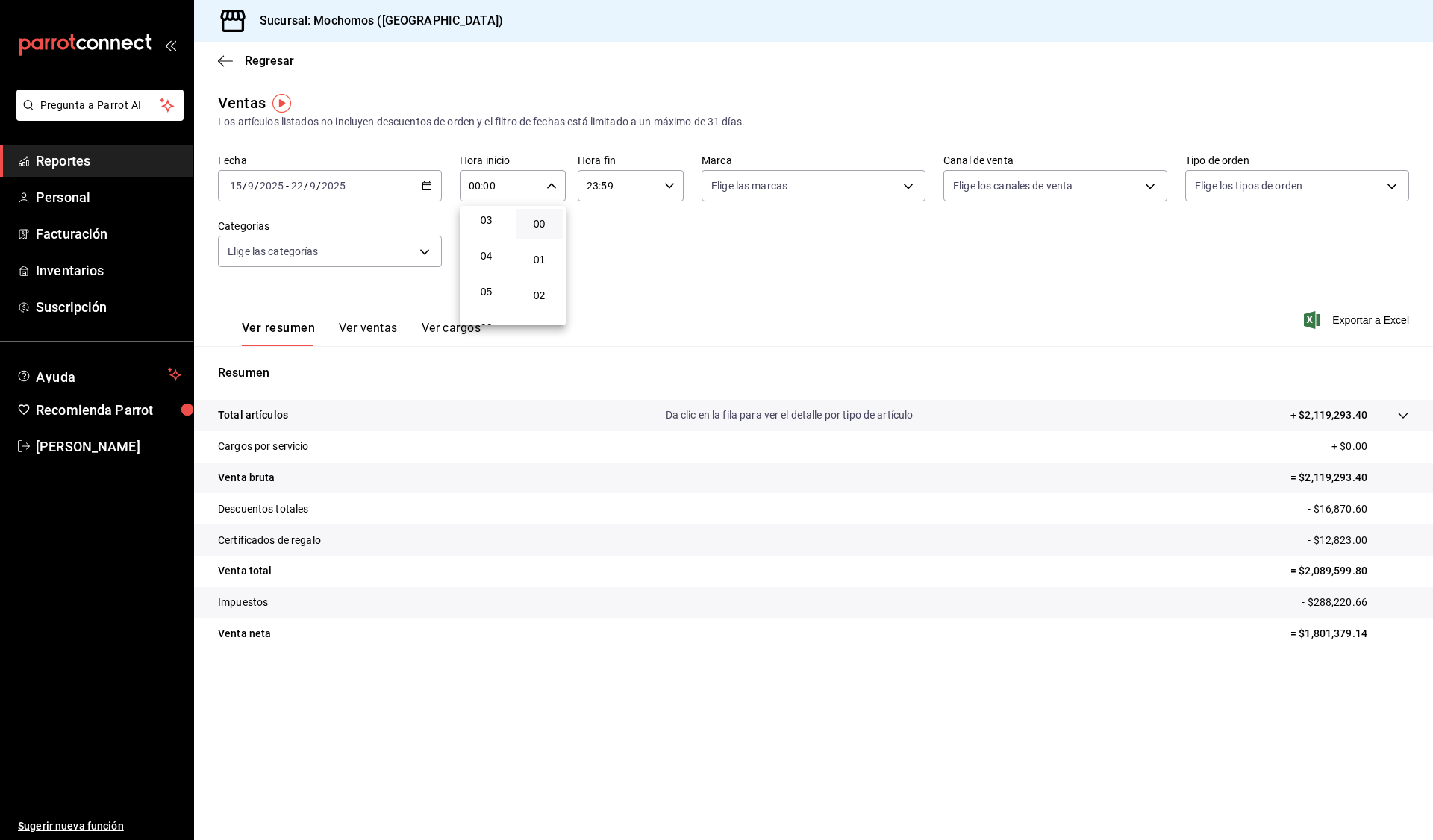
scroll to position [124, 0]
click at [491, 270] on button "05" at bounding box center [485, 279] width 47 height 30
type input "05:00"
click at [677, 188] on div at bounding box center [716, 420] width 1433 height 840
click at [677, 188] on div "23:59 Hora fin" at bounding box center [631, 186] width 106 height 32
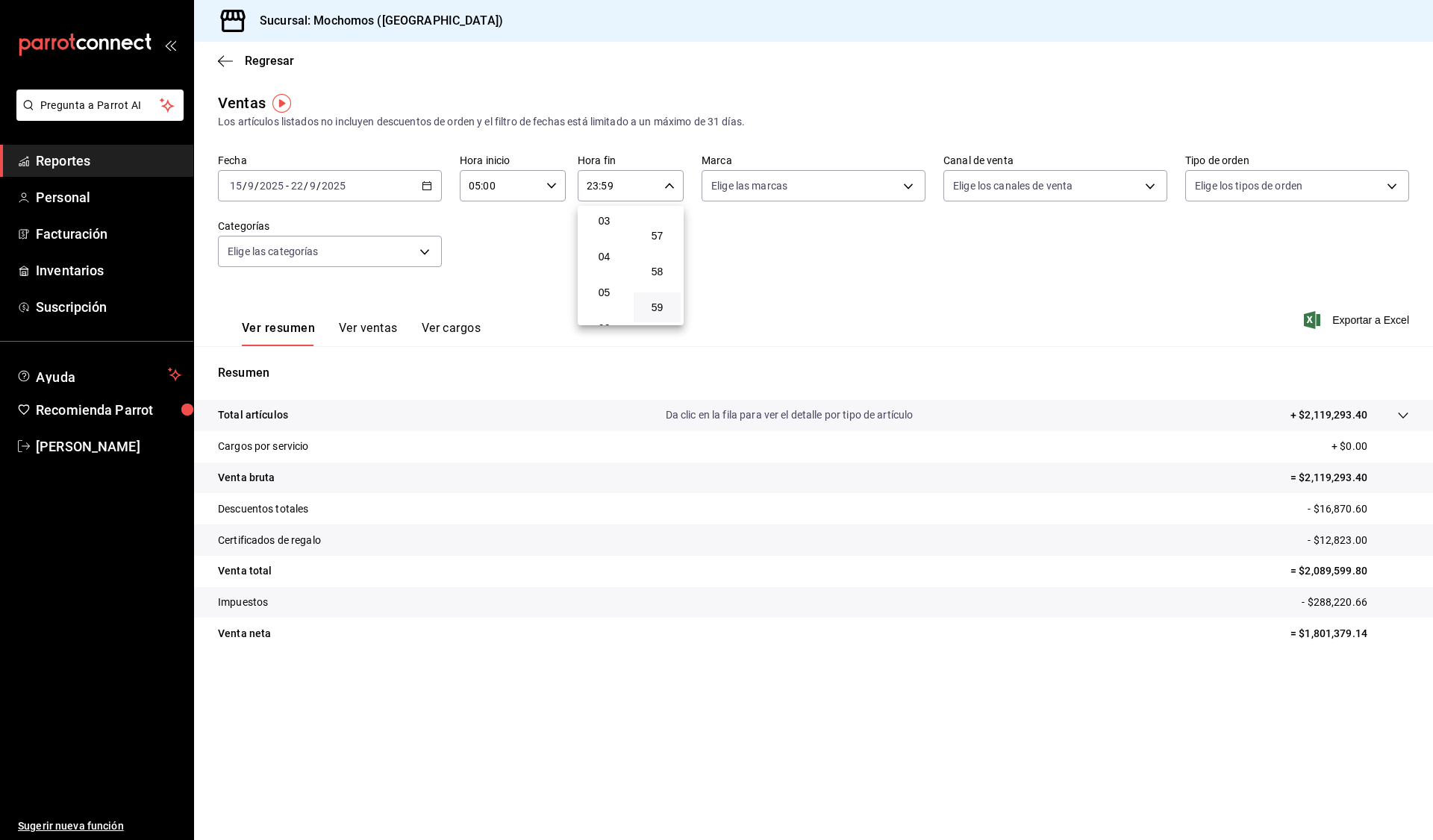
scroll to position [173, 0]
click at [603, 237] on button "05" at bounding box center [603, 230] width 47 height 30
click at [657, 230] on button "00" at bounding box center [656, 224] width 47 height 30
type input "05:00"
click at [772, 250] on div at bounding box center [716, 420] width 1433 height 840
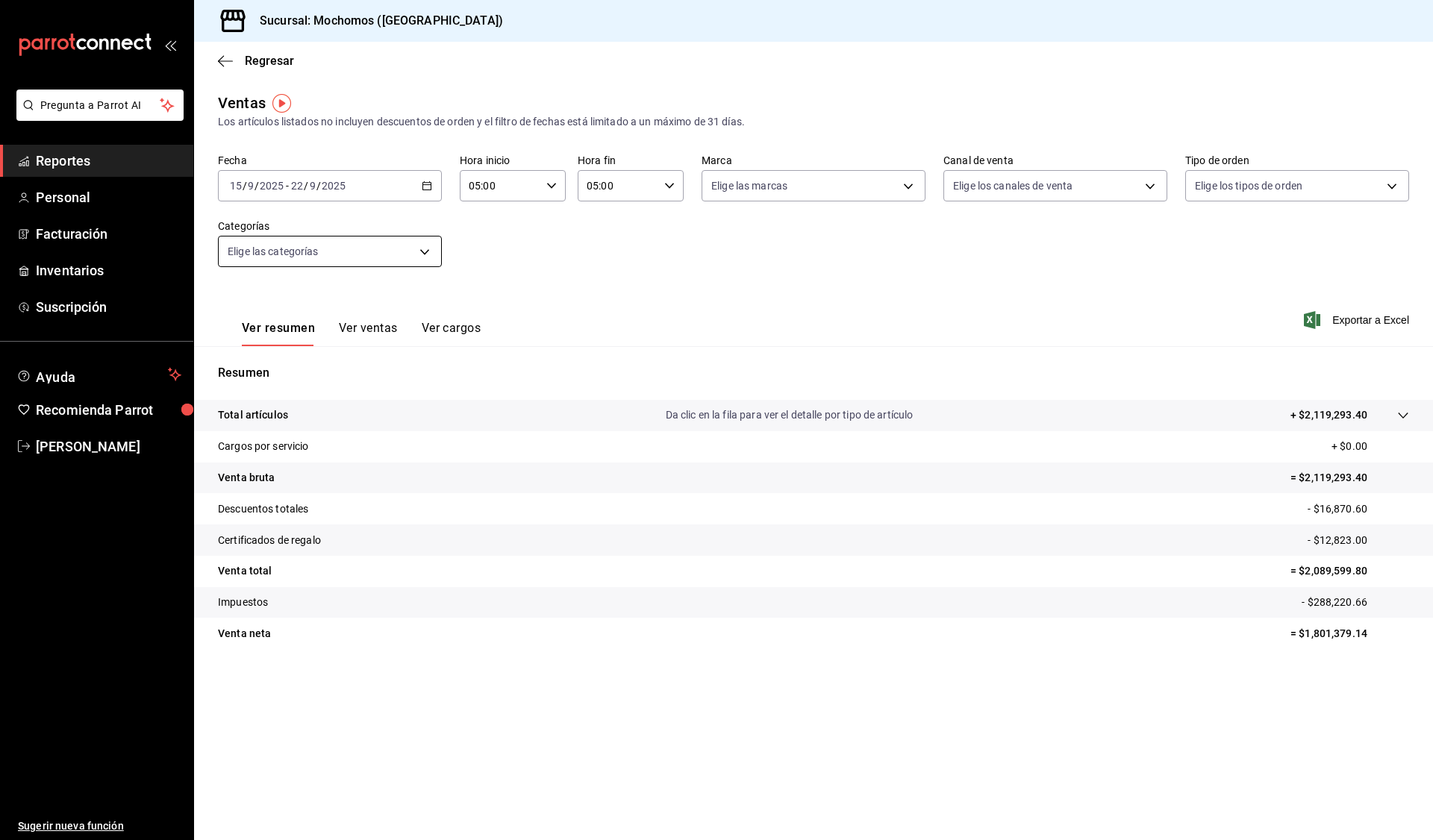
click at [378, 251] on body "Pregunta a Parrot AI Reportes Personal Facturación Inventarios Suscripción Ayud…" at bounding box center [716, 420] width 1433 height 840
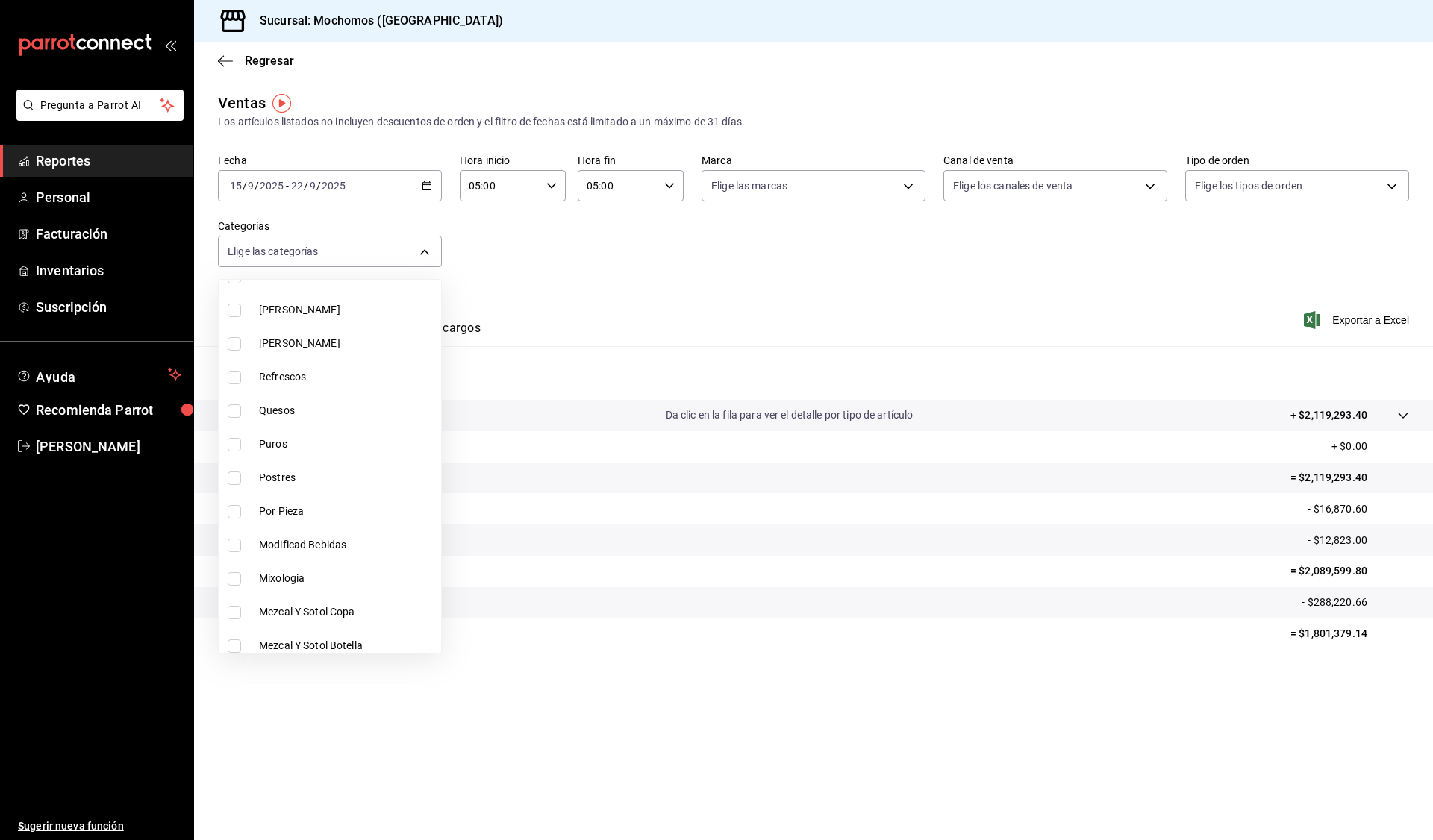
scroll to position [947, 0]
click at [309, 468] on span "Postres" at bounding box center [347, 475] width 176 height 16
type input "3862b08b-7bd6-4d17-94d6-7dbb1c471e48"
checkbox input "true"
click at [307, 461] on li "Postres" at bounding box center [329, 475] width 222 height 33
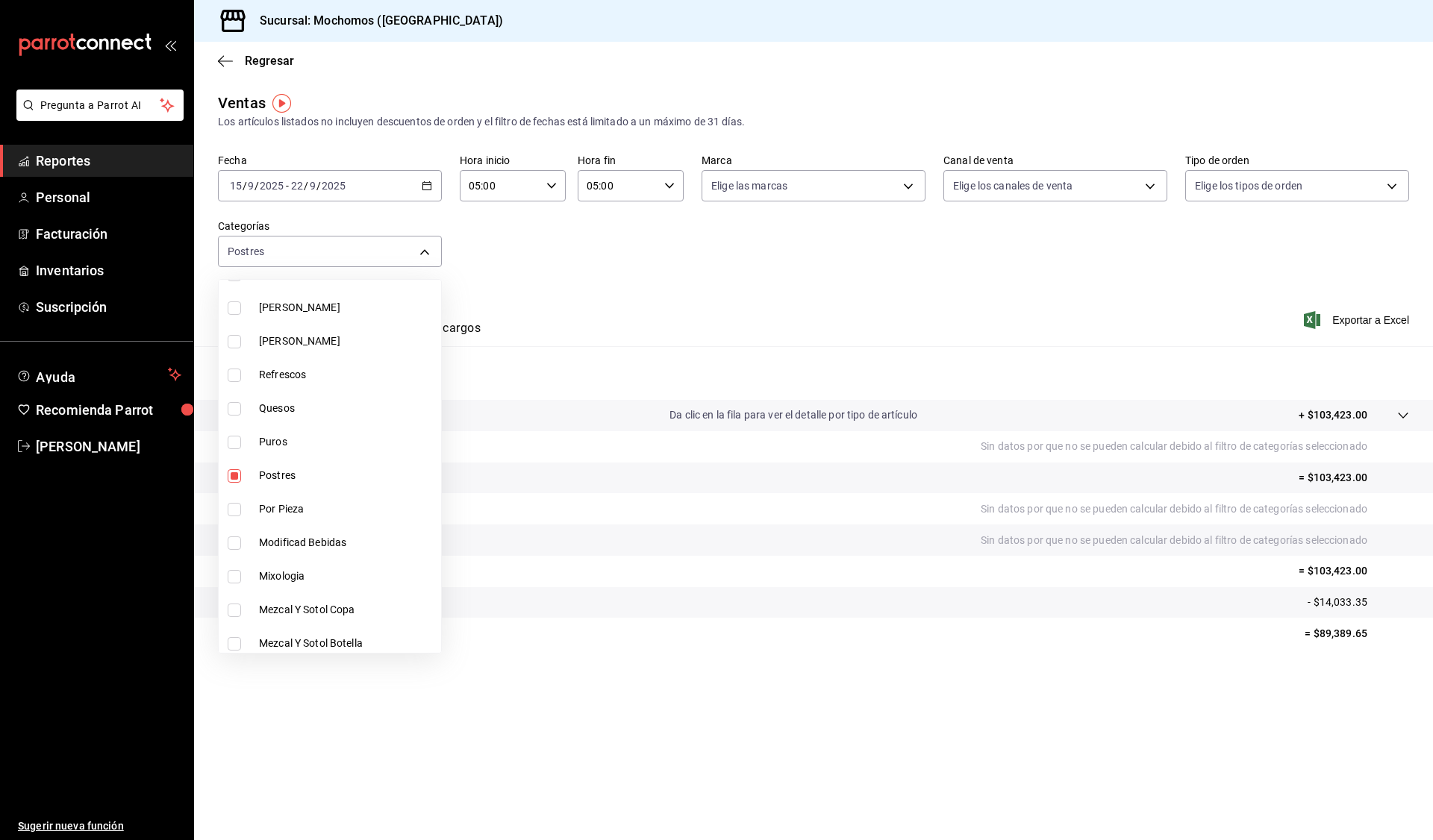
checkbox input "false"
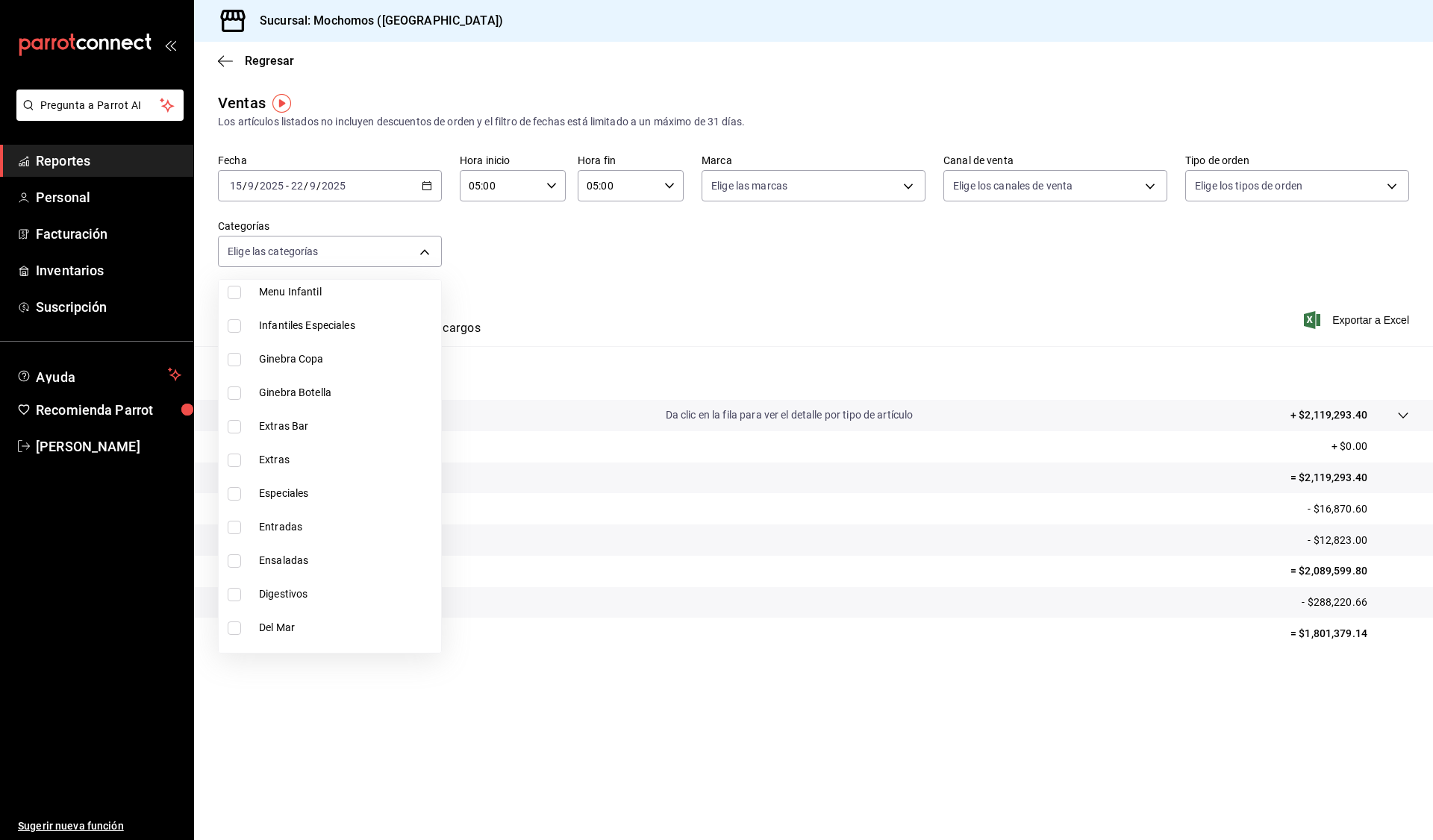
scroll to position [1334, 0]
click at [310, 519] on span "Entradas" at bounding box center [347, 526] width 176 height 16
type input "1afcd724-fb45-4965-9f64-f19ff4f77569"
checkbox input "true"
click at [271, 515] on li "Entradas" at bounding box center [329, 526] width 222 height 33
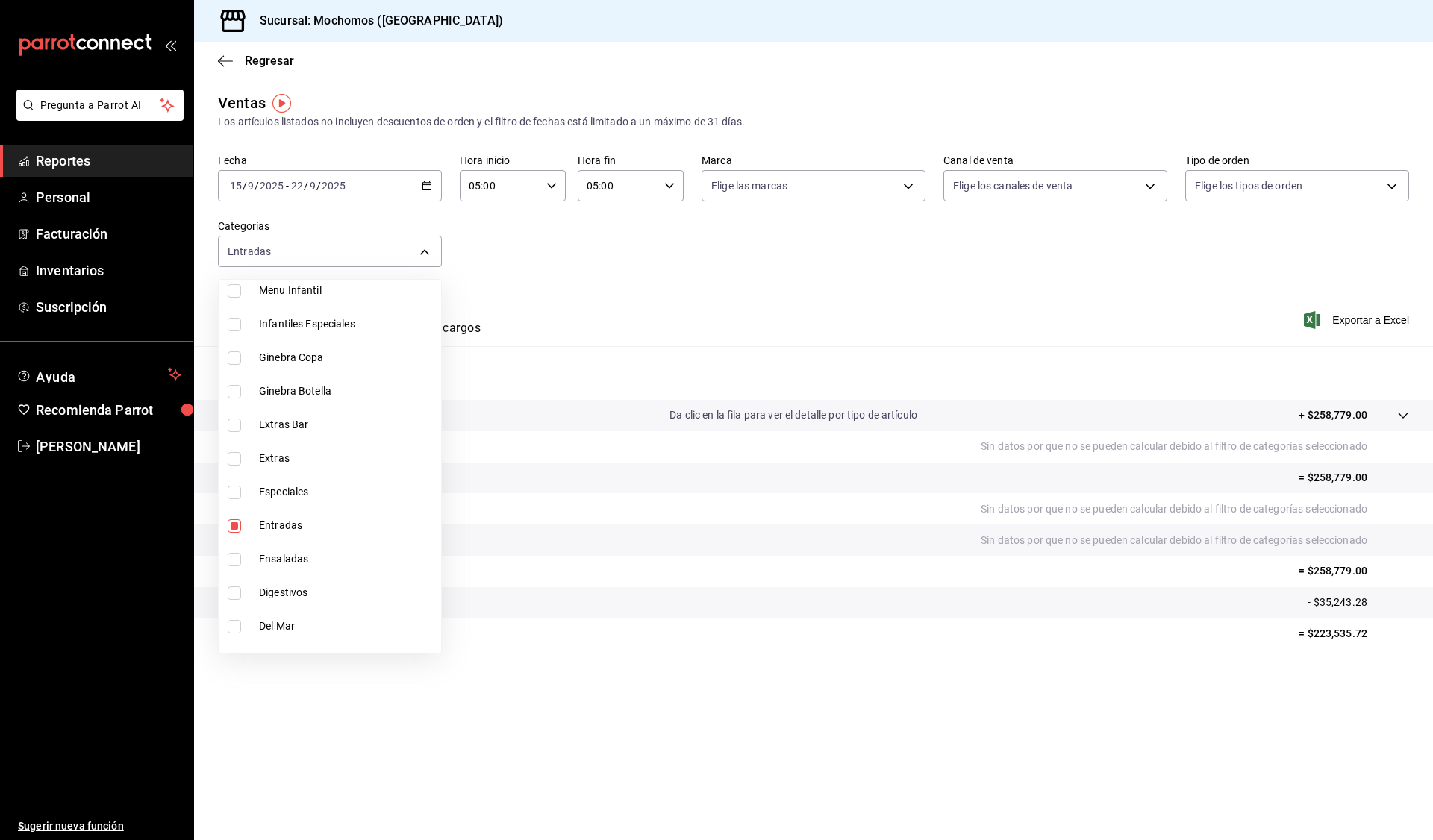
checkbox input "false"
click at [276, 557] on span "Ensaladas" at bounding box center [347, 559] width 176 height 16
type input "a62ff732-6bc9-4d32-8f8f-e6defee0544f"
checkbox input "true"
click at [307, 575] on li "Ensaladas" at bounding box center [329, 559] width 222 height 33
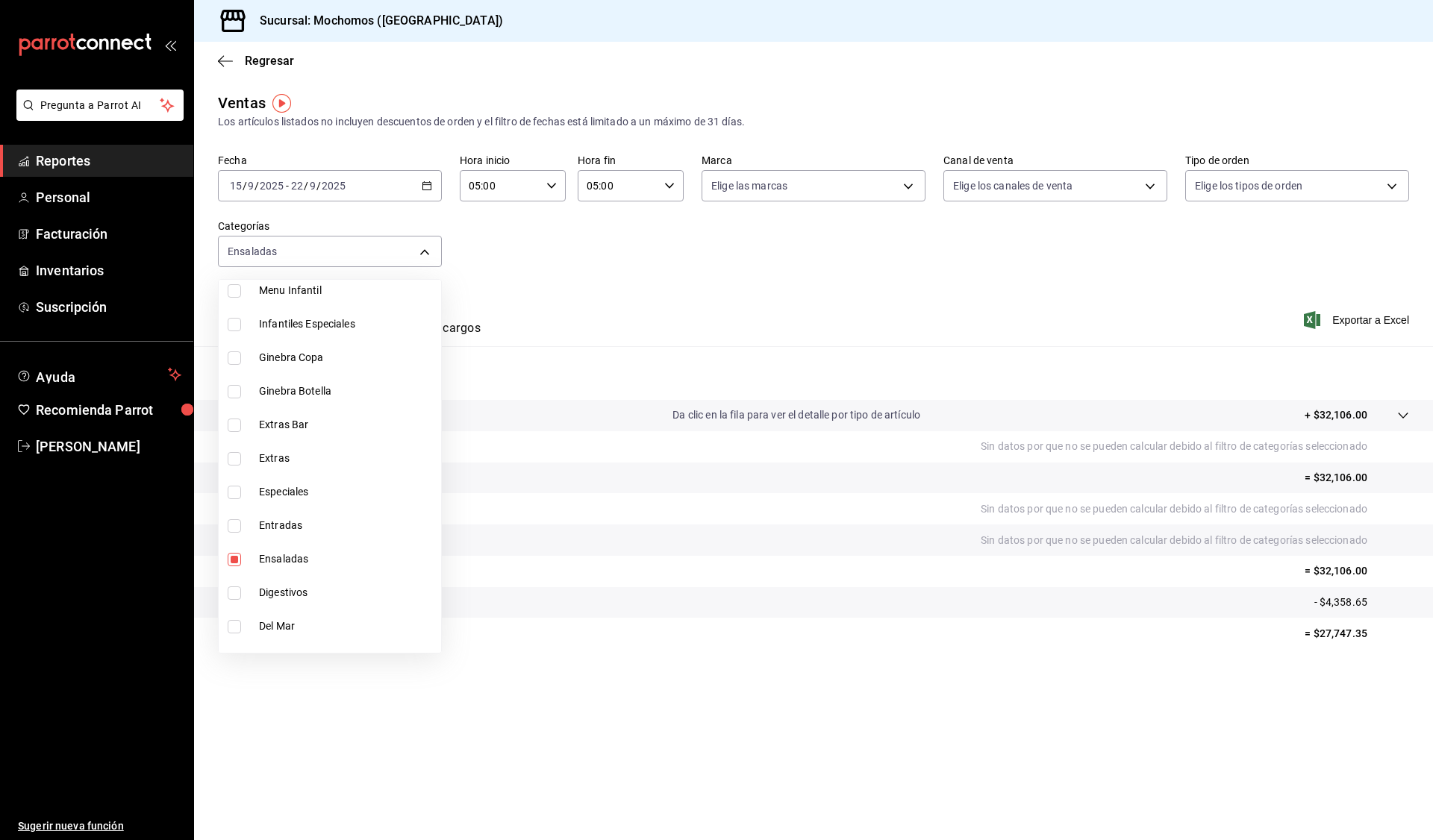
checkbox input "false"
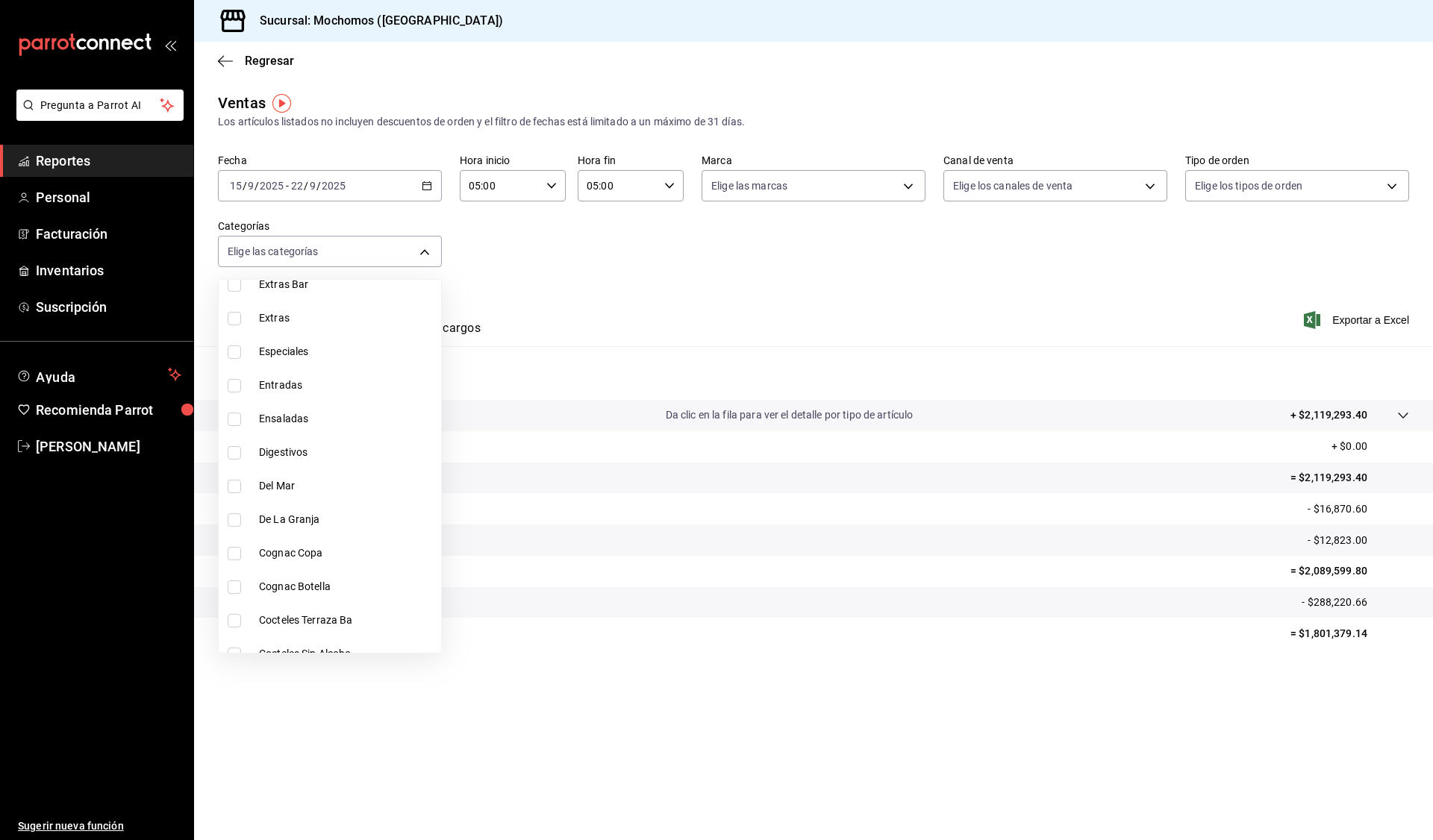
click at [373, 578] on li "Cognac Botella" at bounding box center [329, 586] width 222 height 33
type input "d5cc4a35-fa7d-4d13-9150-360ce45f86ff"
checkbox input "true"
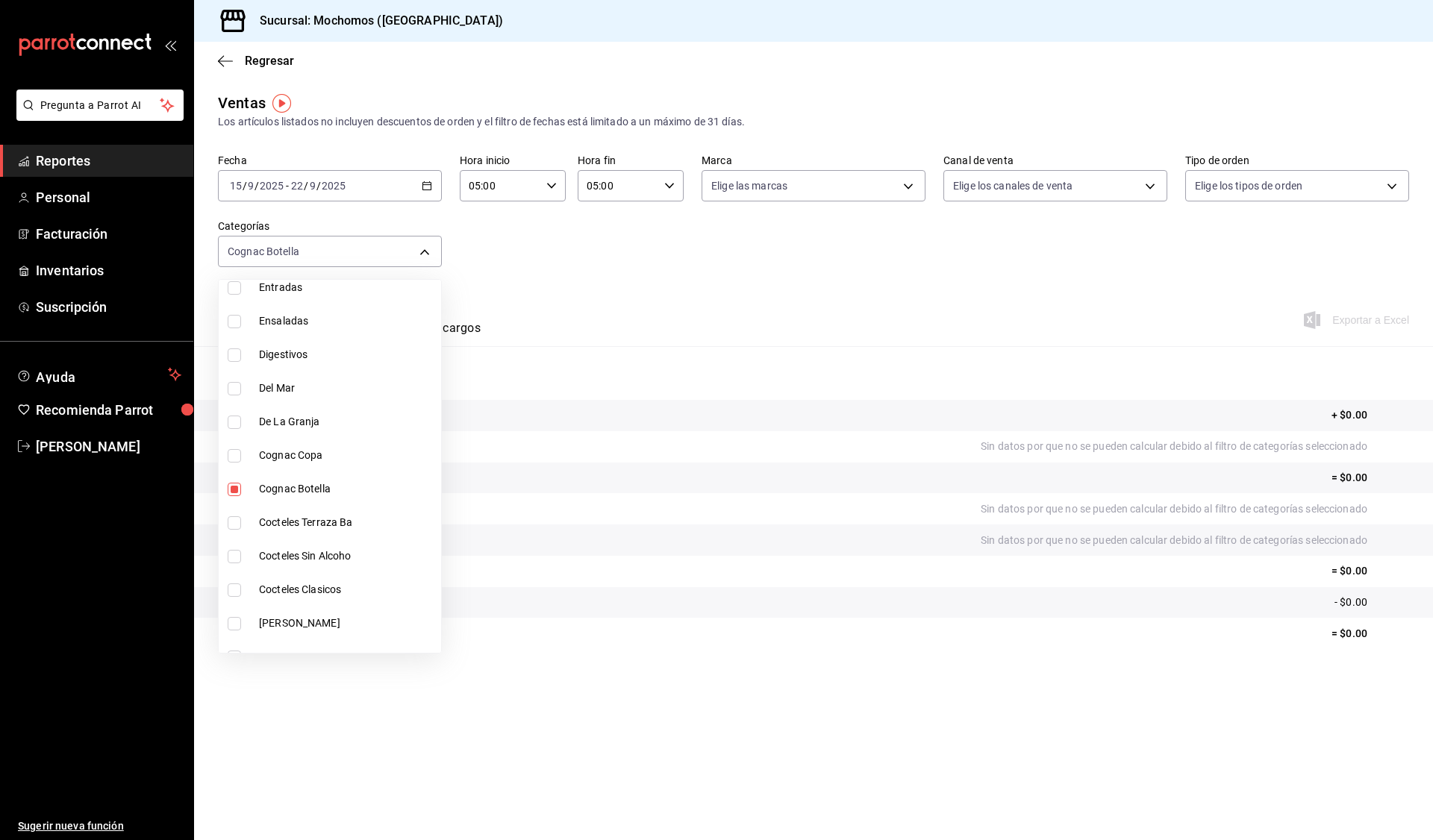
scroll to position [1573, 0]
click at [291, 485] on span "Cognac Botella" at bounding box center [347, 488] width 176 height 16
checkbox input "false"
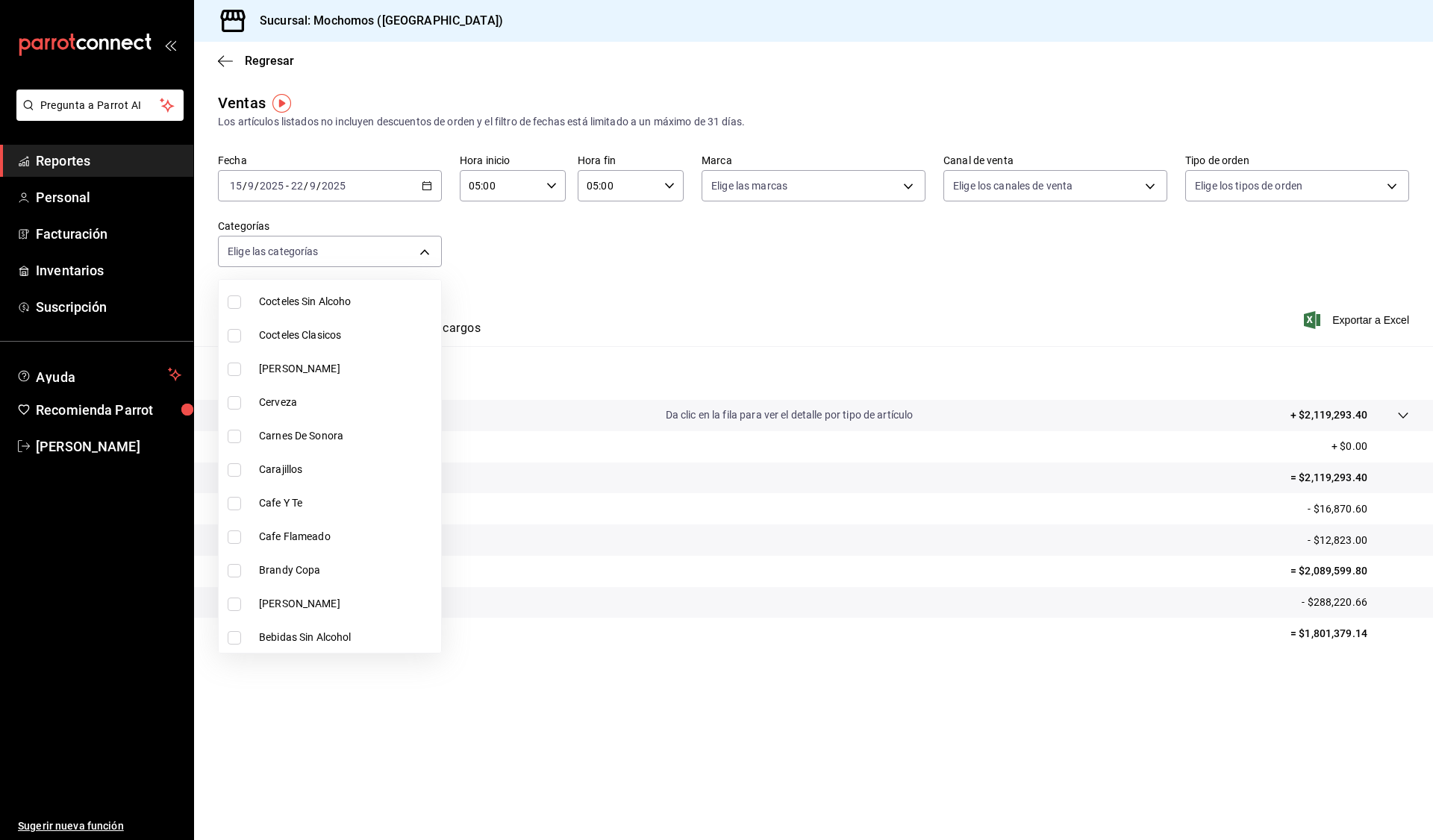
scroll to position [1828, 0]
click at [313, 424] on li "Carnes De Sonora" at bounding box center [329, 434] width 222 height 33
type input "eaeddb23-1b6c-4ce5-a4c1-7601f66f0b0d"
checkbox input "true"
click at [314, 436] on span "Carnes De Sonora" at bounding box center [347, 435] width 176 height 16
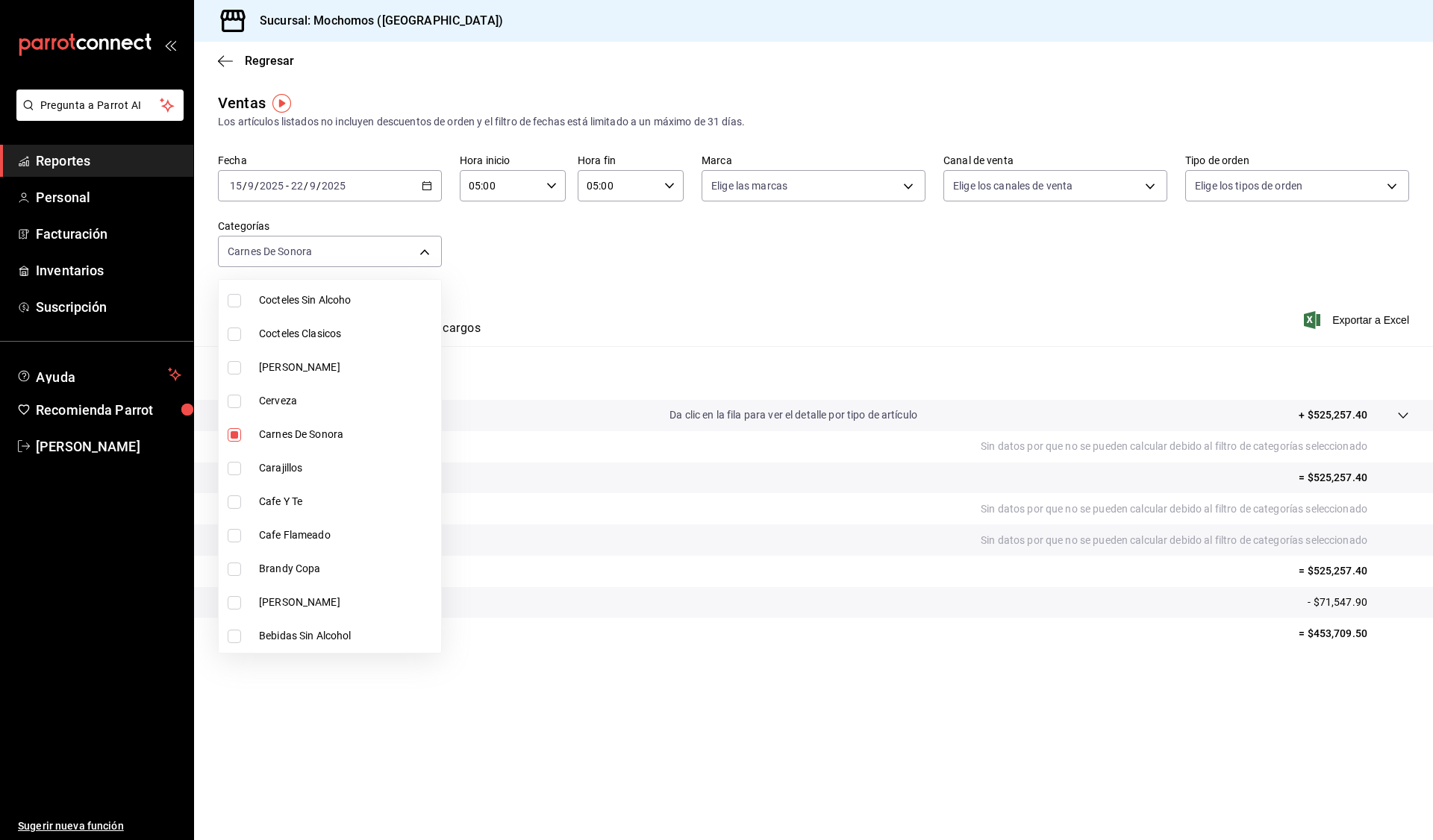
checkbox input "false"
click at [577, 237] on div at bounding box center [716, 420] width 1433 height 840
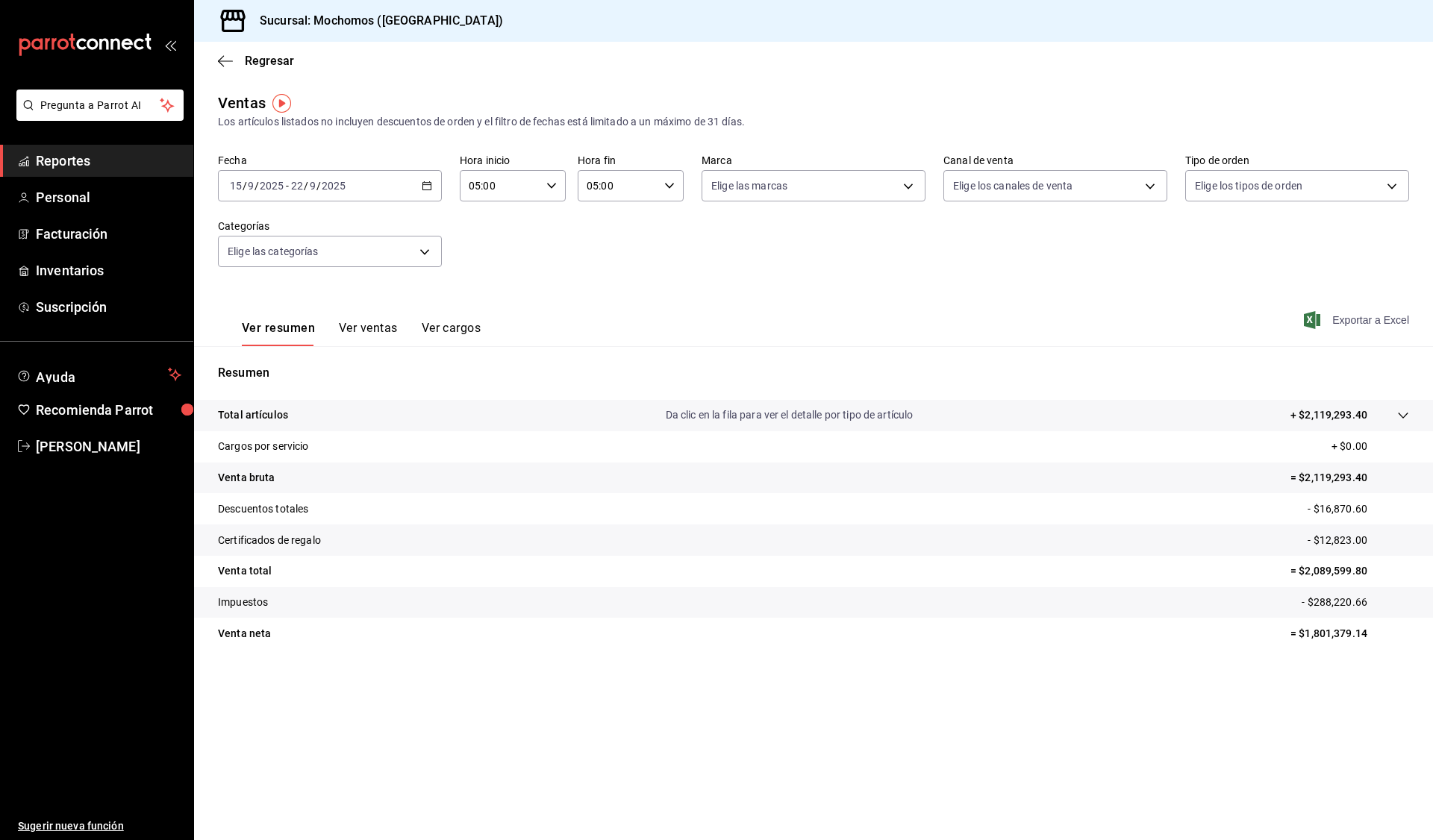
click at [1376, 319] on span "Exportar a Excel" at bounding box center [1358, 320] width 102 height 18
click at [122, 159] on span "Reportes" at bounding box center [108, 160] width 145 height 20
